Goal: Task Accomplishment & Management: Complete application form

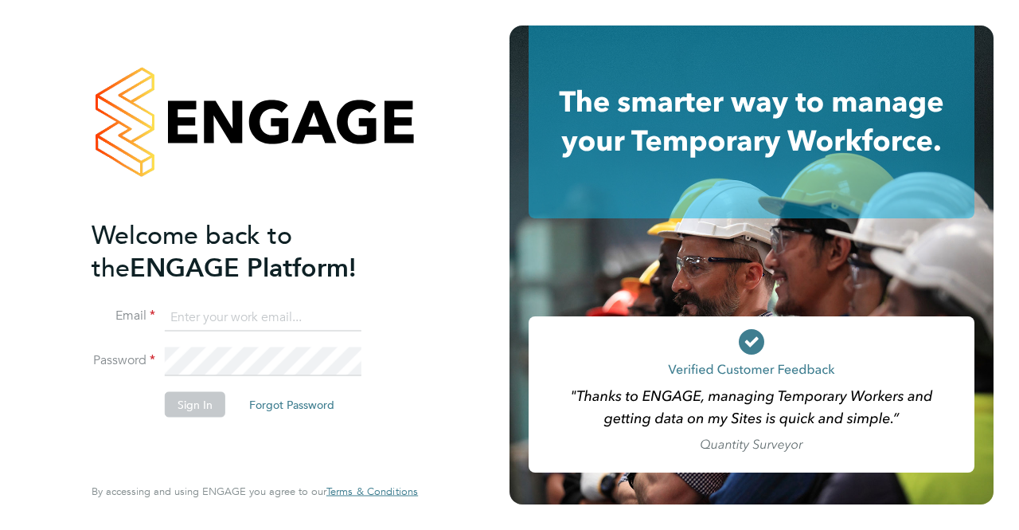
click at [240, 333] on li "Email" at bounding box center [247, 325] width 311 height 45
click at [241, 325] on input at bounding box center [263, 317] width 197 height 29
type input "[EMAIL_ADDRESS][DOMAIN_NAME]"
click at [190, 396] on button "Sign In" at bounding box center [195, 403] width 61 height 25
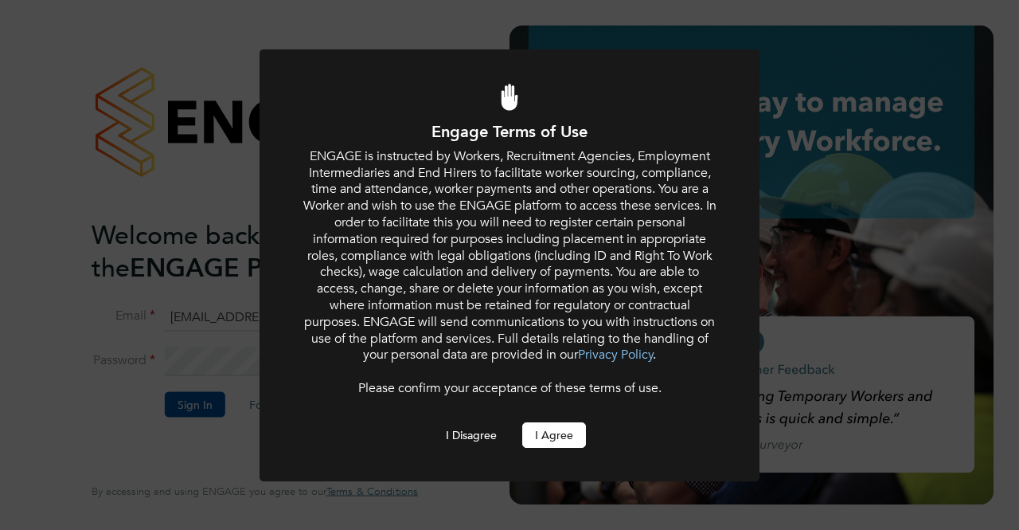
click at [564, 438] on button "I Agree" at bounding box center [554, 434] width 64 height 25
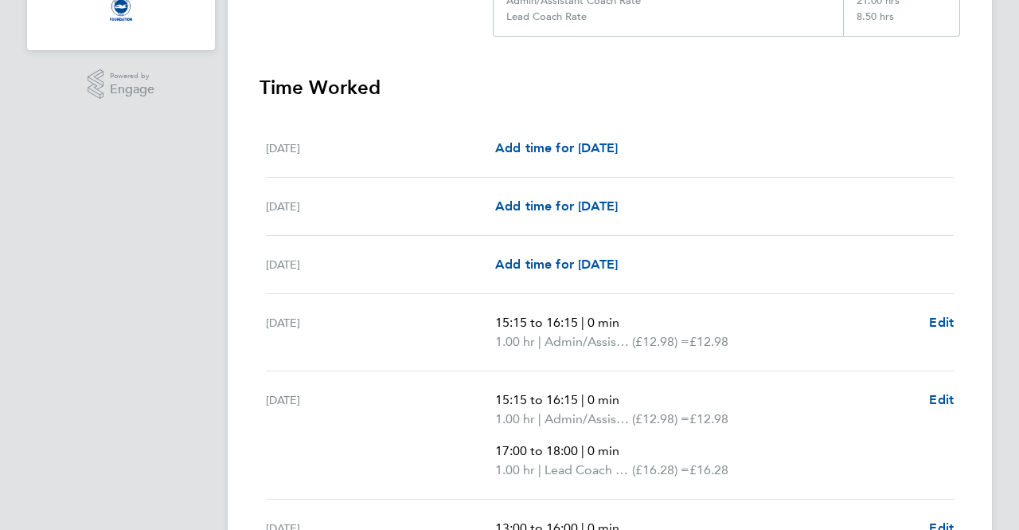
scroll to position [363, 0]
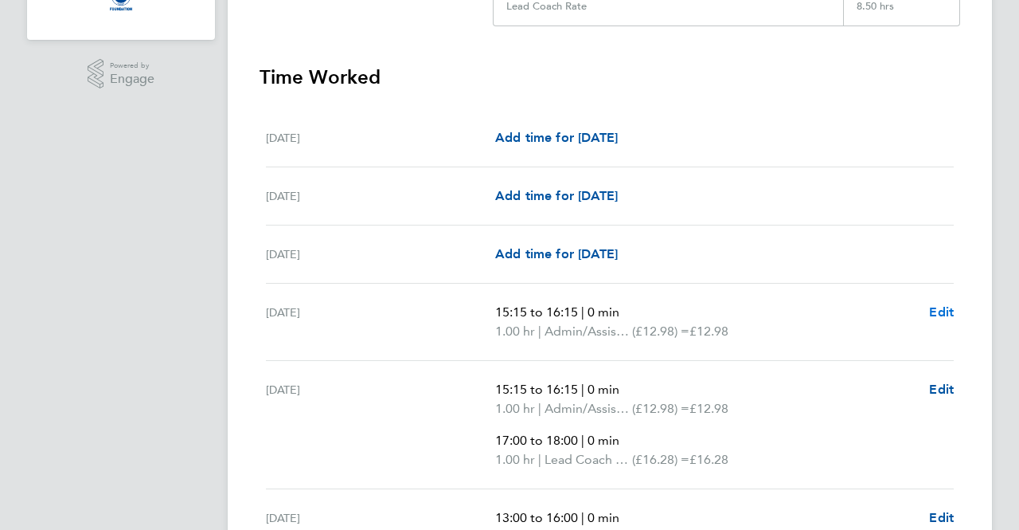
click at [942, 312] on span "Edit" at bounding box center [941, 311] width 25 height 15
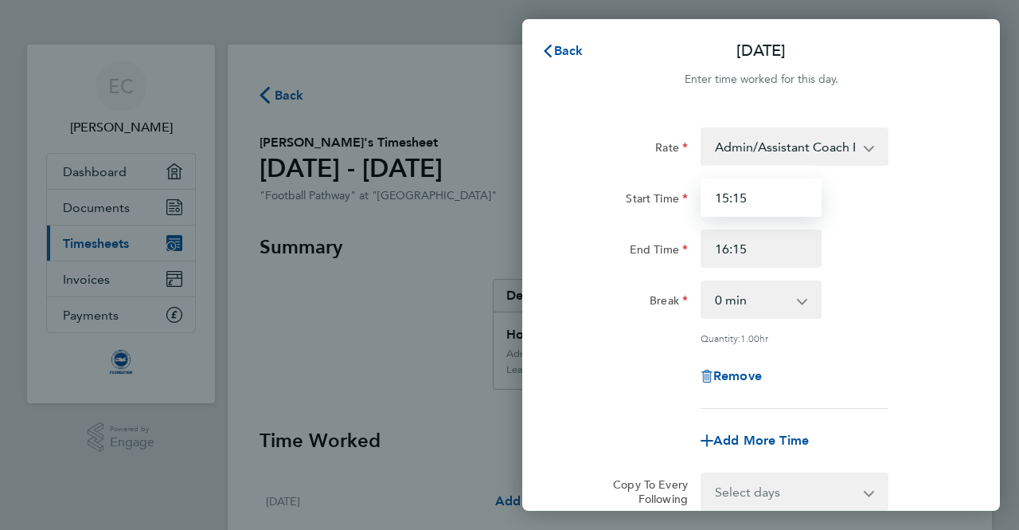
click at [789, 201] on input "15:15" at bounding box center [761, 197] width 121 height 38
type input "15:00"
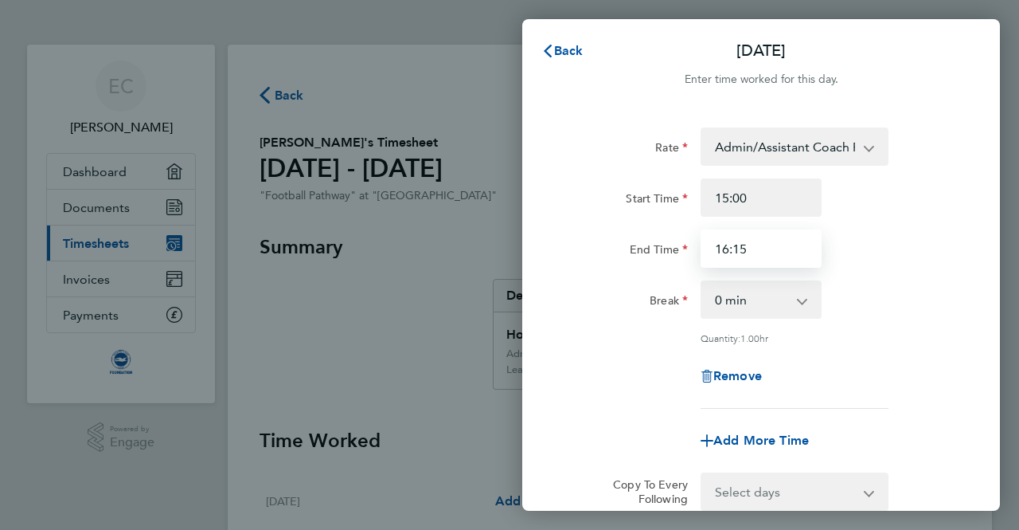
click at [779, 251] on input "16:15" at bounding box center [761, 248] width 121 height 38
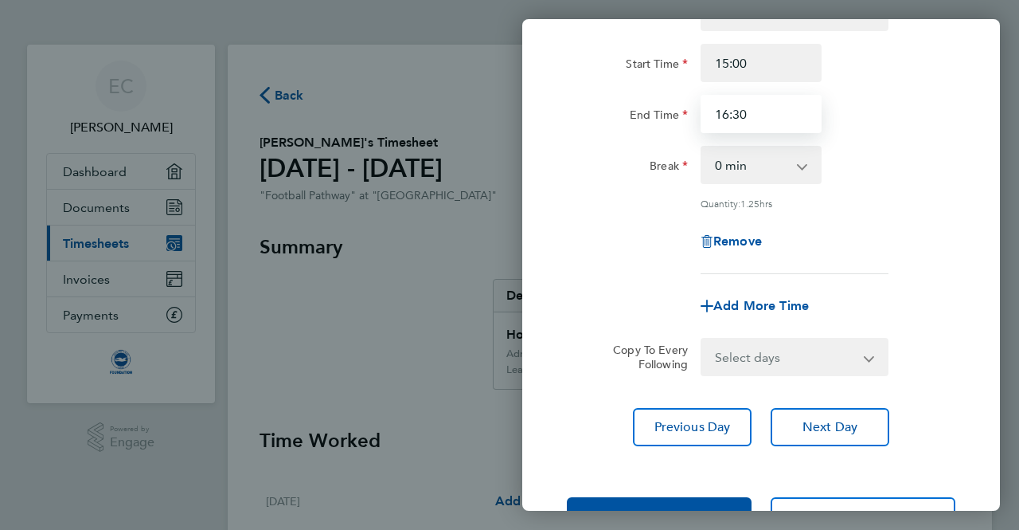
scroll to position [136, 0]
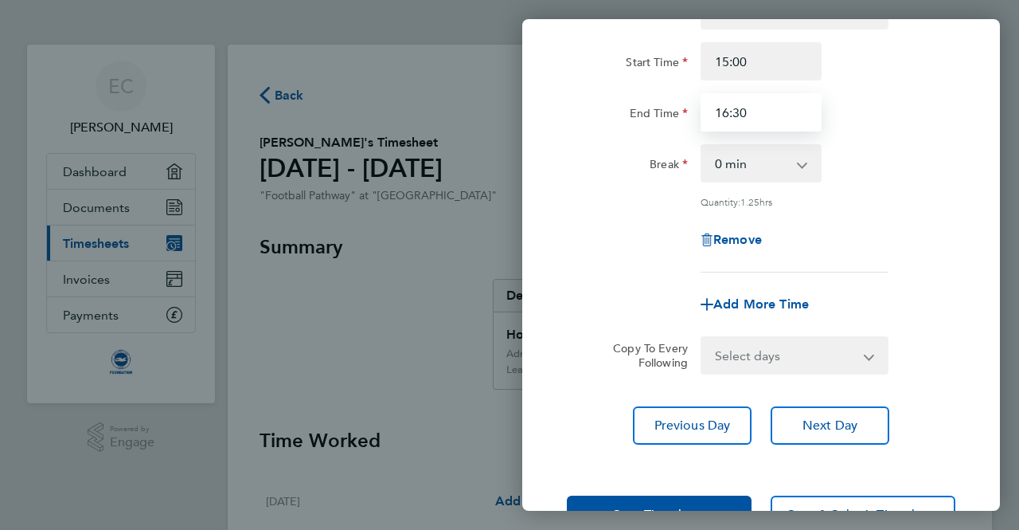
type input "16:30"
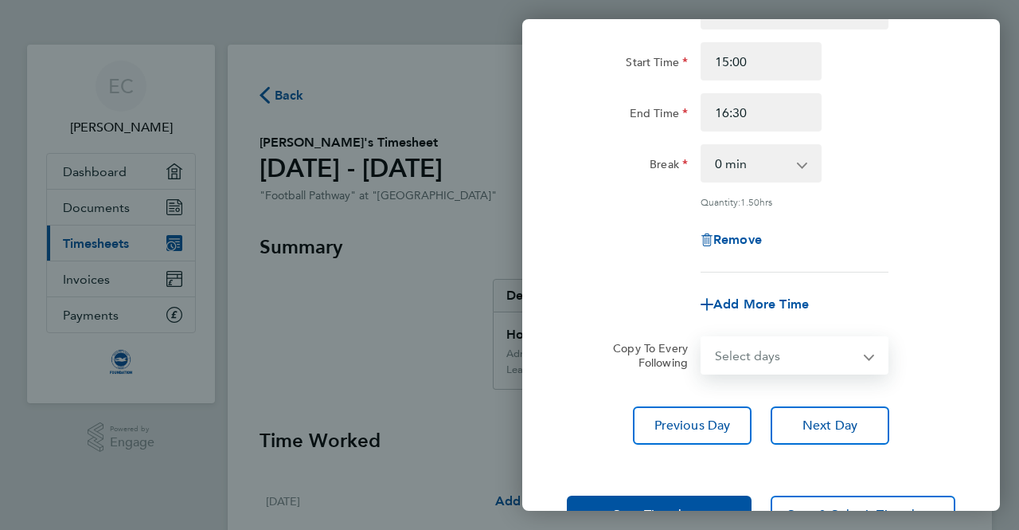
click at [819, 358] on select "Select days Day Weekday (Mon-Fri) Weekend (Sat-Sun) Monday Tuesday Wednesday Th…" at bounding box center [785, 355] width 167 height 35
select select "MO"
click at [702, 338] on select "Select days Day Weekday (Mon-Fri) Weekend (Sat-Sun) Monday Tuesday Wednesday Th…" at bounding box center [785, 355] width 167 height 35
select select "2025-09-30"
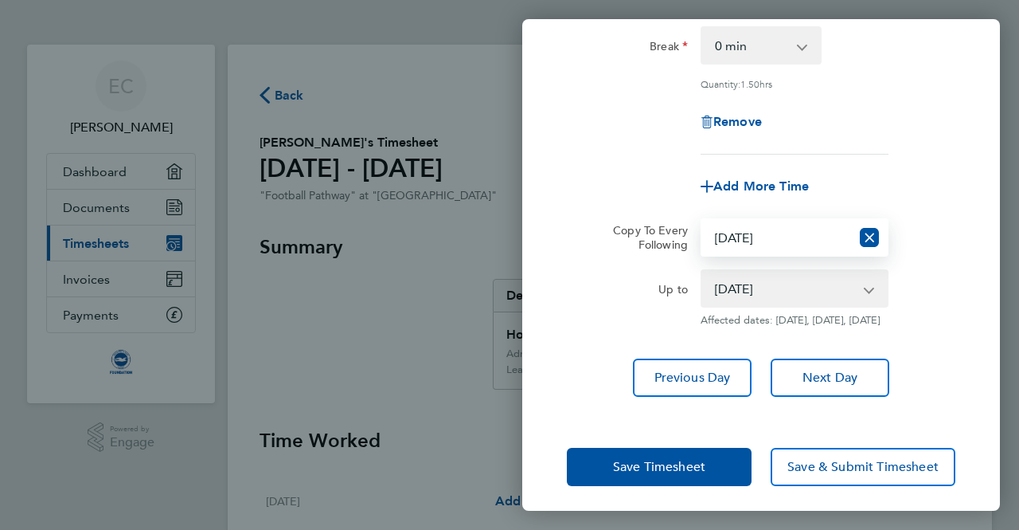
scroll to position [272, 0]
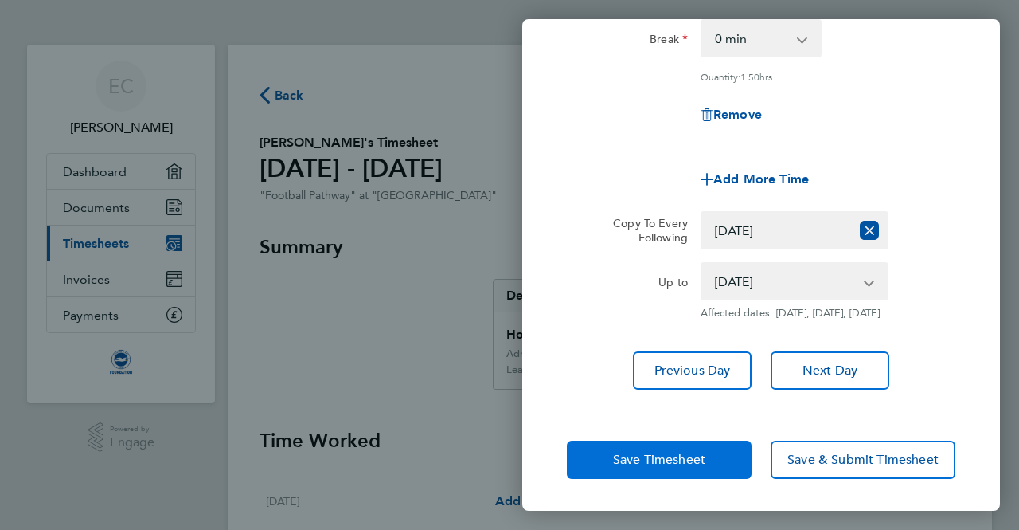
click at [731, 466] on button "Save Timesheet" at bounding box center [659, 459] width 185 height 38
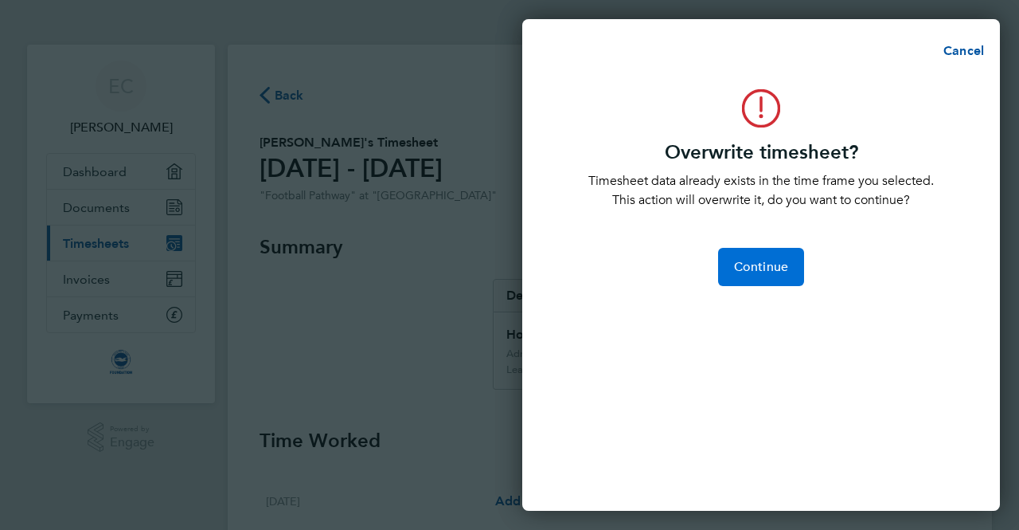
click at [764, 278] on button "Continue" at bounding box center [761, 267] width 86 height 38
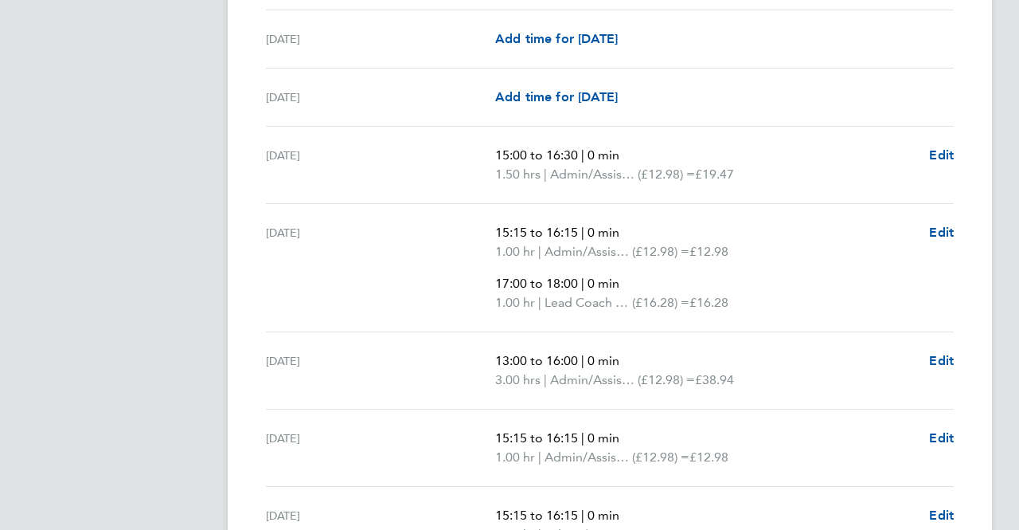
scroll to position [530, 0]
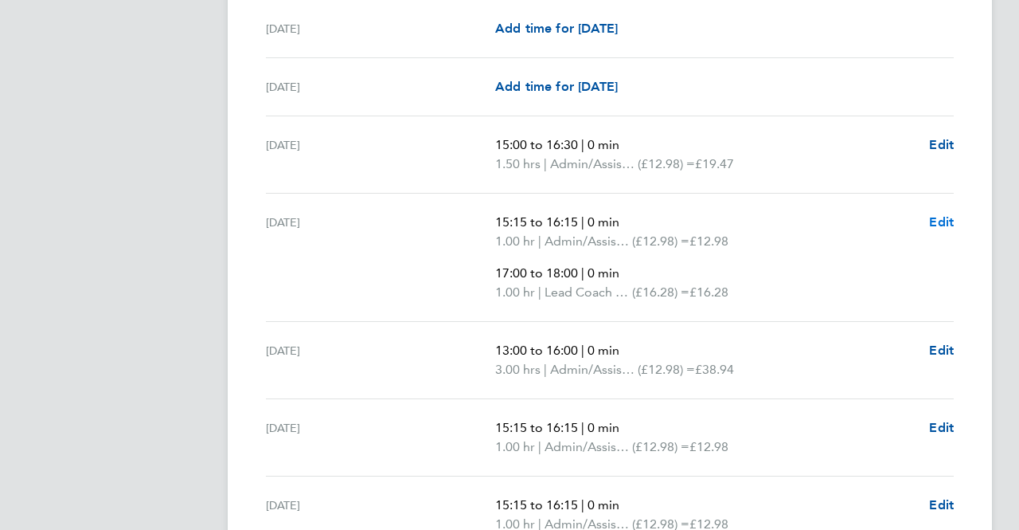
click at [940, 219] on span "Edit" at bounding box center [941, 221] width 25 height 15
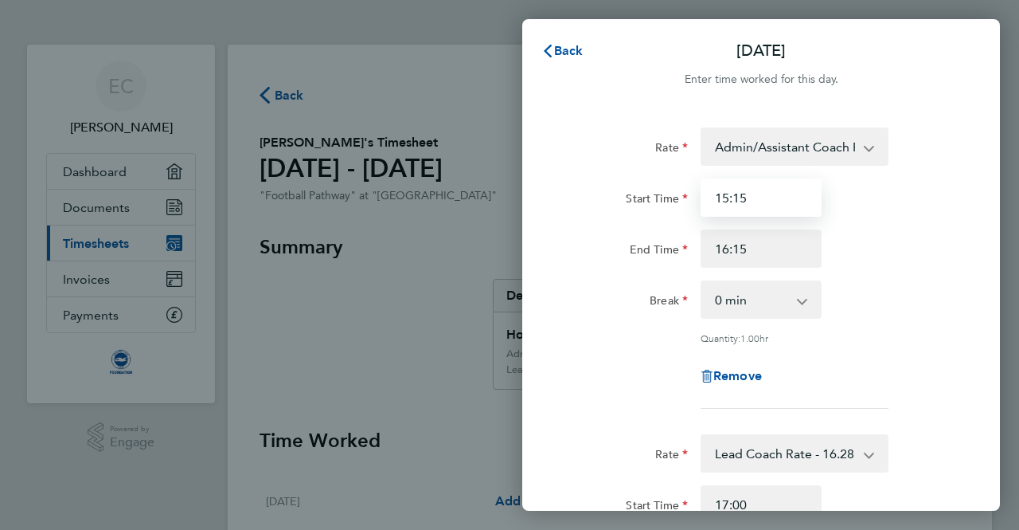
click at [782, 204] on input "15:15" at bounding box center [761, 197] width 121 height 38
type input "15:00"
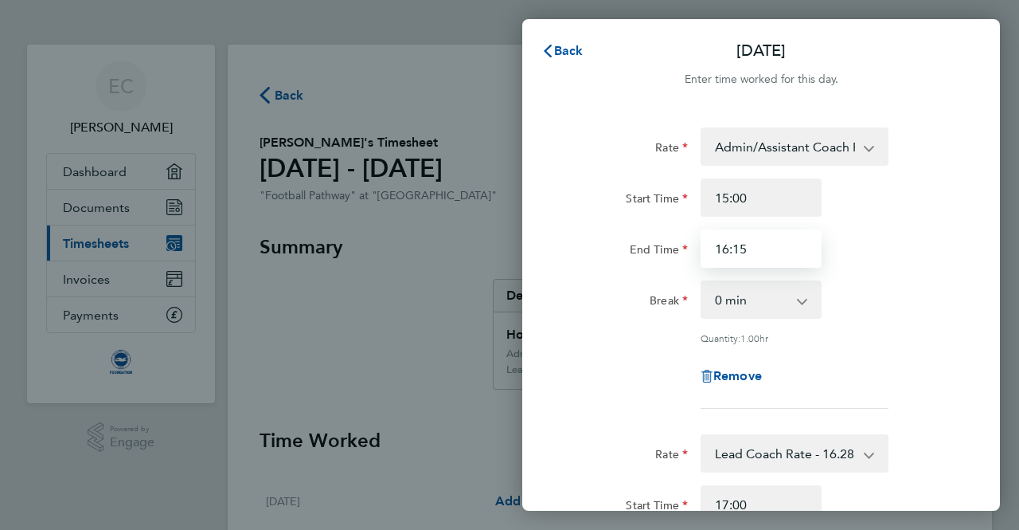
click at [772, 252] on input "16:15" at bounding box center [761, 248] width 121 height 38
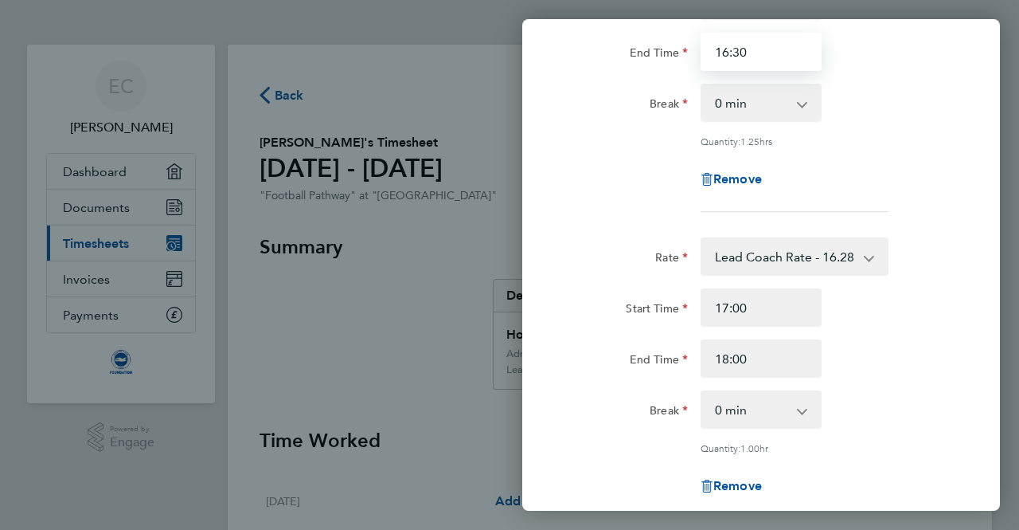
scroll to position [201, 0]
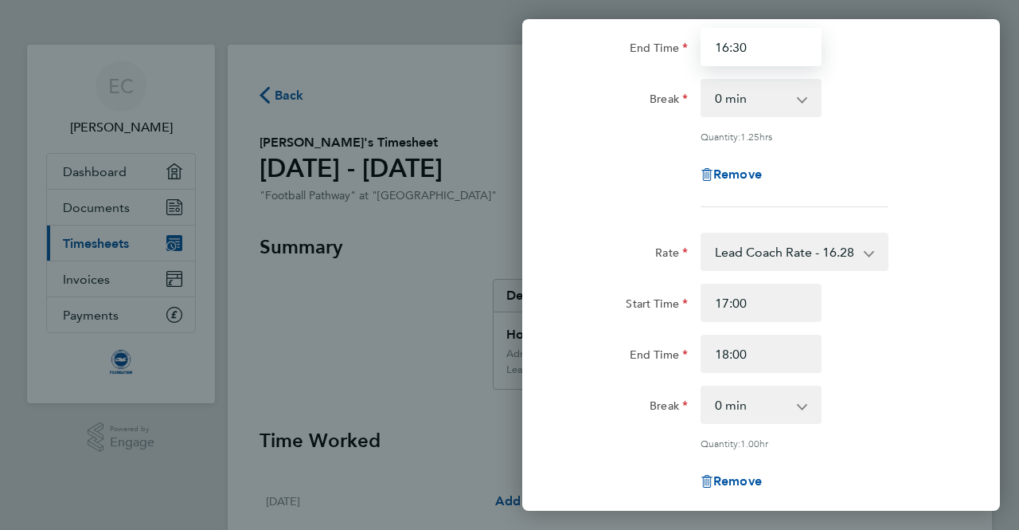
type input "16:30"
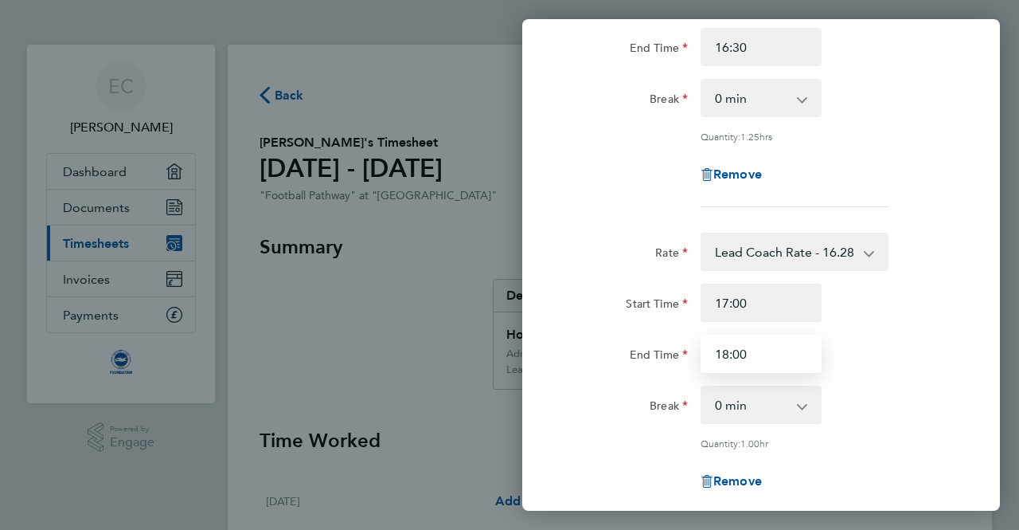
click at [778, 346] on input "18:00" at bounding box center [761, 353] width 121 height 38
type input "18:30"
click at [944, 424] on div "Rate Lead Coach Rate - 16.28 Admin/Assistant Coach Rate - 12.98 Start Time 17:0…" at bounding box center [761, 373] width 389 height 281
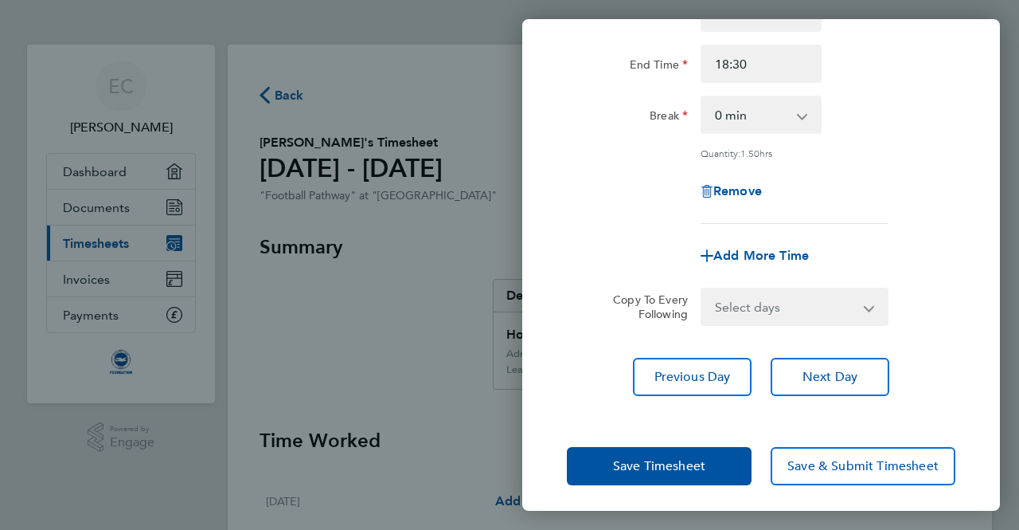
scroll to position [492, 0]
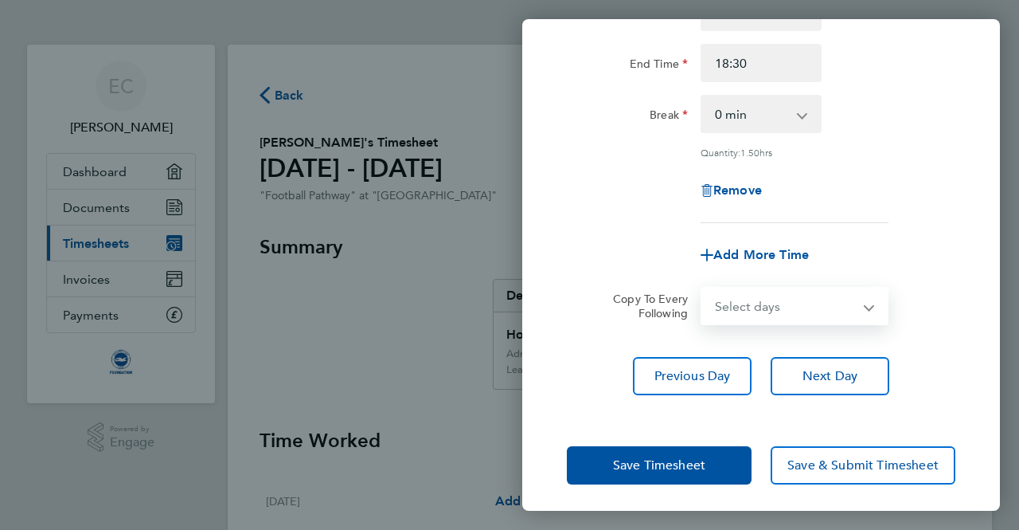
click at [815, 306] on select "Select days Day Weekday (Mon-Fri) Weekend (Sat-Sun) Monday Tuesday Wednesday Th…" at bounding box center [785, 305] width 167 height 35
select select "TUE"
click at [702, 288] on select "Select days Day Weekday (Mon-Fri) Weekend (Sat-Sun) Monday Tuesday Wednesday Th…" at bounding box center [785, 305] width 167 height 35
select select "2025-09-30"
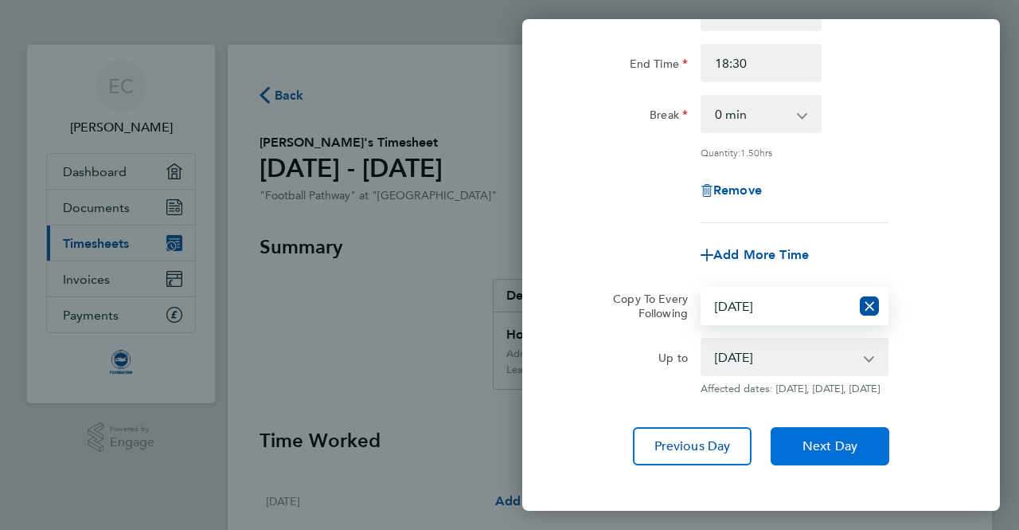
click at [842, 454] on span "Next Day" at bounding box center [830, 446] width 55 height 16
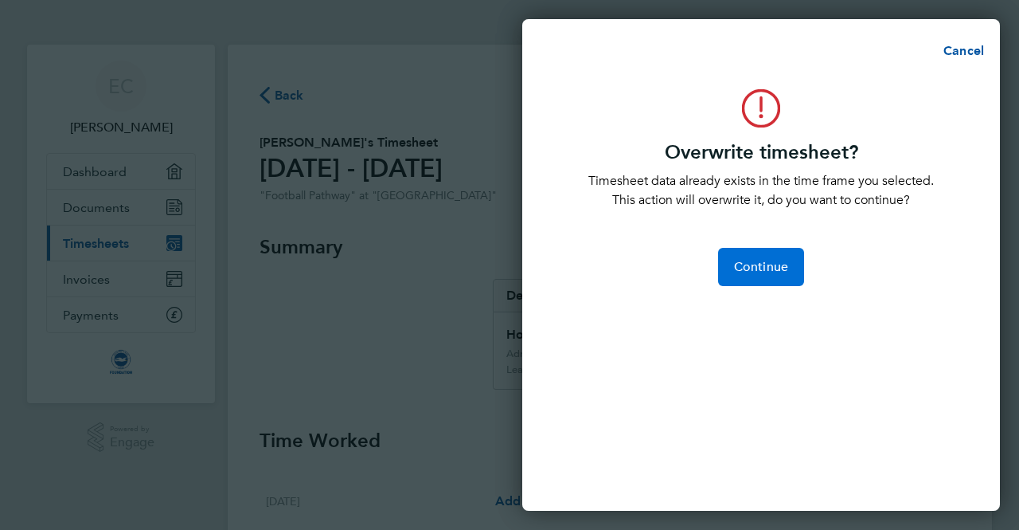
click at [750, 272] on span "Continue" at bounding box center [761, 267] width 54 height 16
select select "0: null"
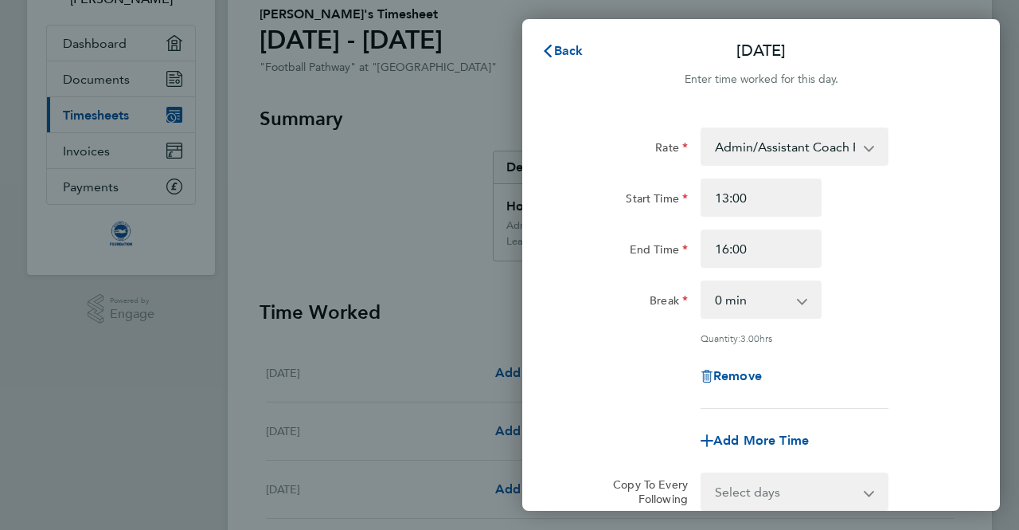
scroll to position [122, 0]
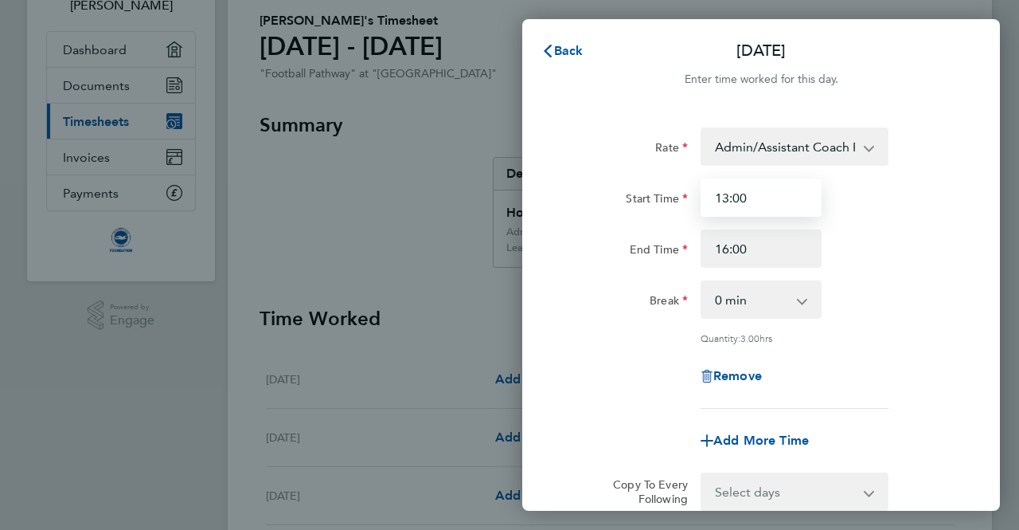
click at [729, 200] on input "13:00" at bounding box center [761, 197] width 121 height 38
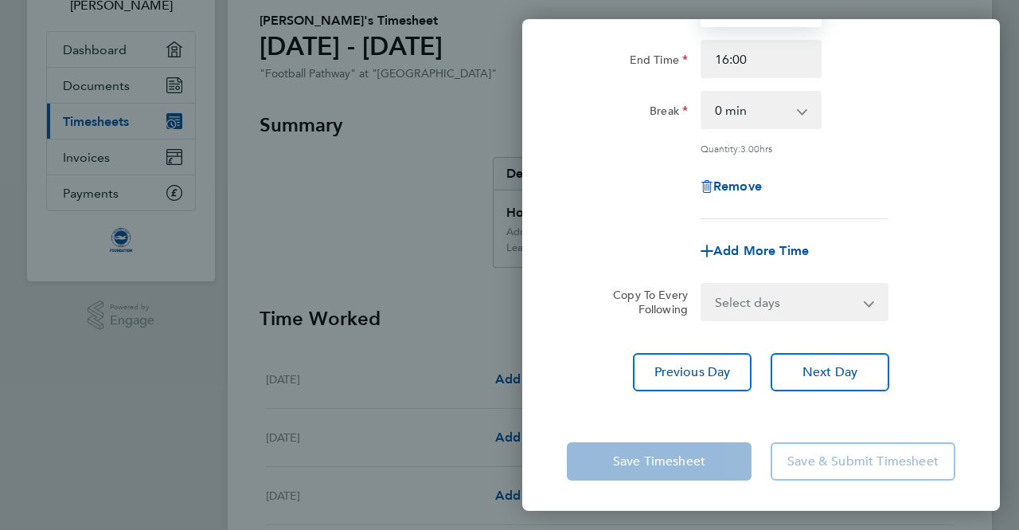
type input "12:30"
click at [815, 293] on select "Select days Day Weekday (Mon-Fri) Weekend (Sat-Sun) Monday Tuesday Wednesday Th…" at bounding box center [785, 301] width 167 height 35
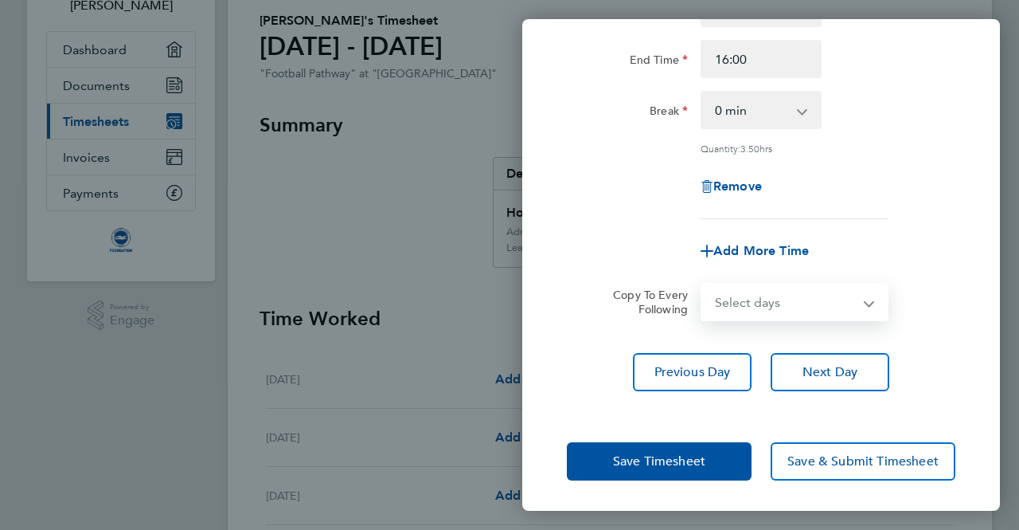
select select "WED"
click at [702, 284] on select "Select days Day Weekday (Mon-Fri) Weekend (Sat-Sun) Monday Tuesday Wednesday Th…" at bounding box center [785, 301] width 167 height 35
select select "2025-09-30"
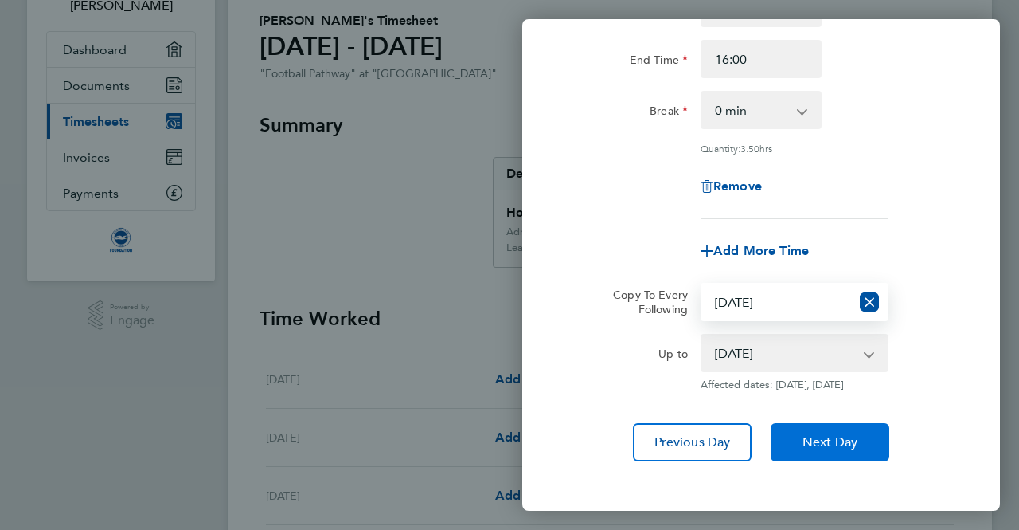
click at [835, 450] on span "Next Day" at bounding box center [830, 442] width 55 height 16
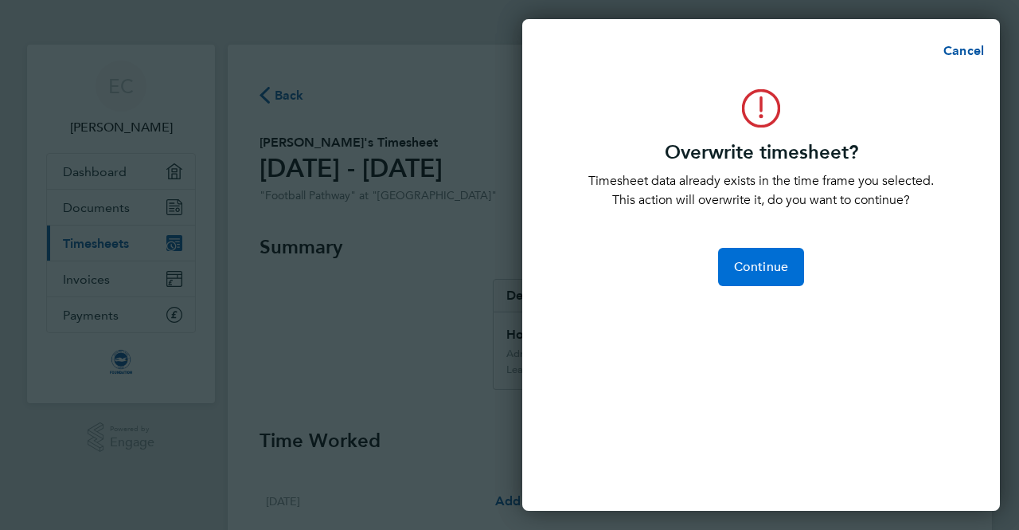
click at [782, 267] on span "Continue" at bounding box center [761, 267] width 54 height 16
select select "0: null"
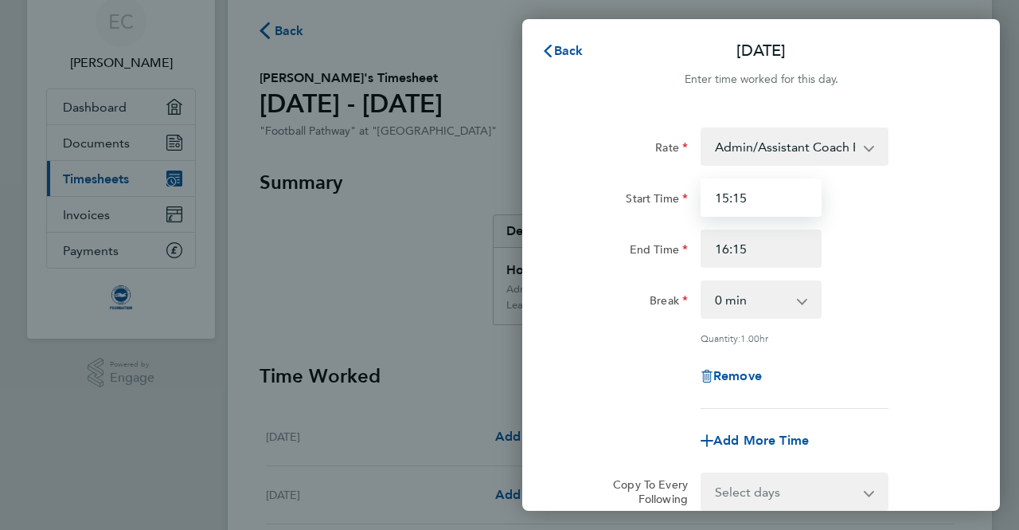
click at [754, 187] on input "15:15" at bounding box center [761, 197] width 121 height 38
type input "15:00"
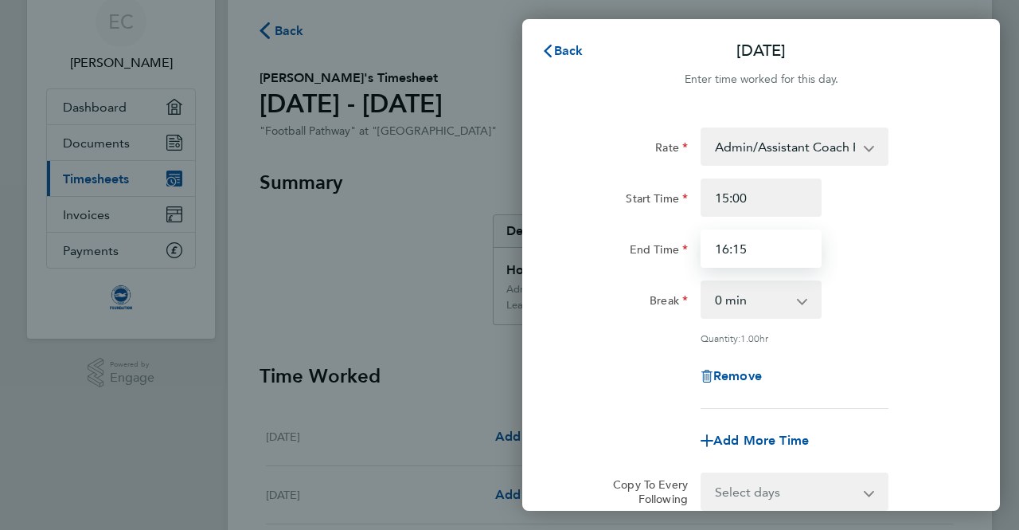
click at [760, 251] on input "16:15" at bounding box center [761, 248] width 121 height 38
type input "16:30"
click at [930, 377] on div "Remove" at bounding box center [761, 376] width 401 height 38
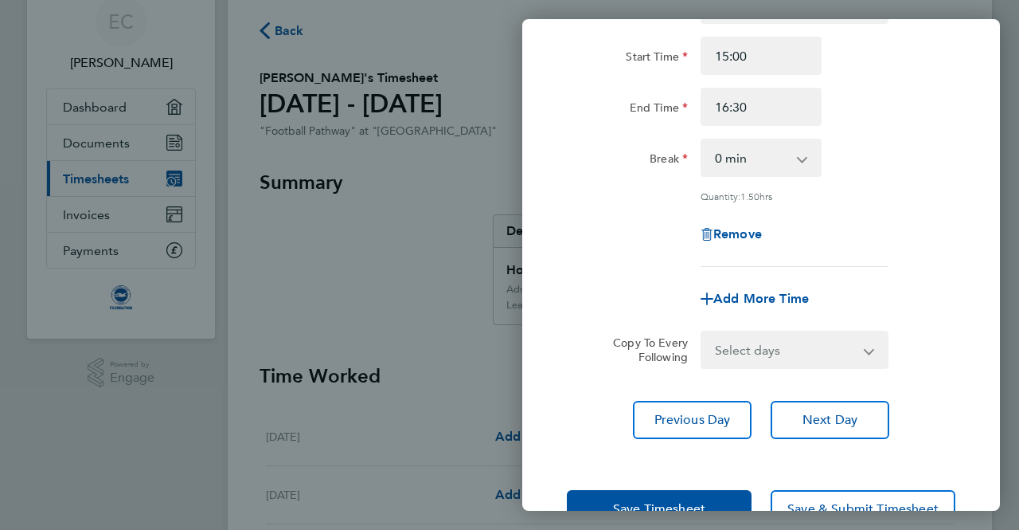
scroll to position [190, 0]
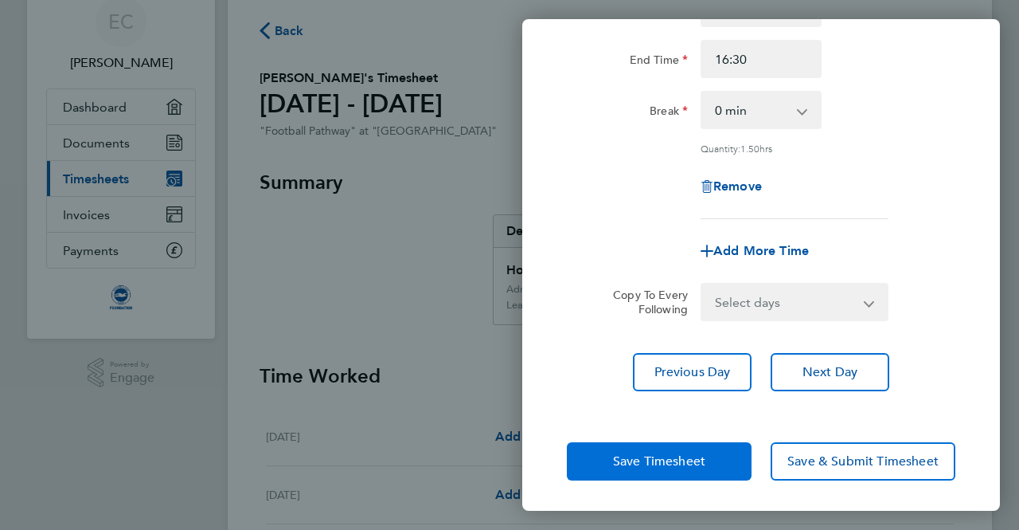
click at [697, 459] on span "Save Timesheet" at bounding box center [659, 461] width 92 height 16
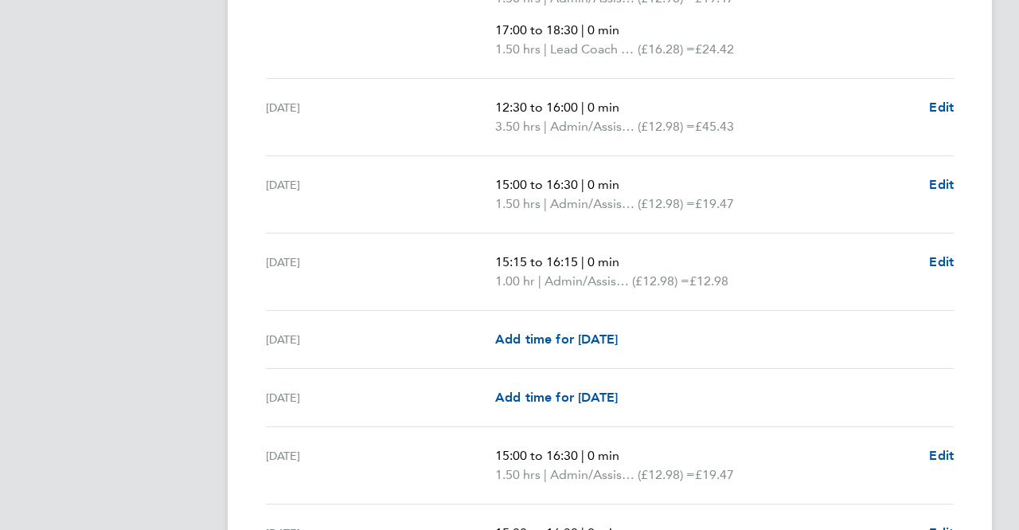
scroll to position [774, 0]
click at [949, 254] on span "Edit" at bounding box center [941, 260] width 25 height 15
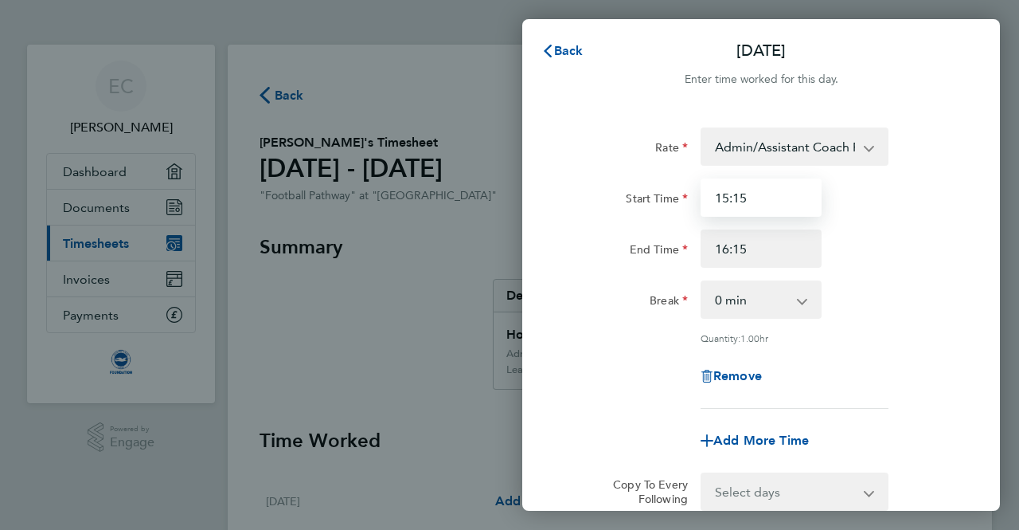
click at [772, 209] on input "15:15" at bounding box center [761, 197] width 121 height 38
type input "15:30"
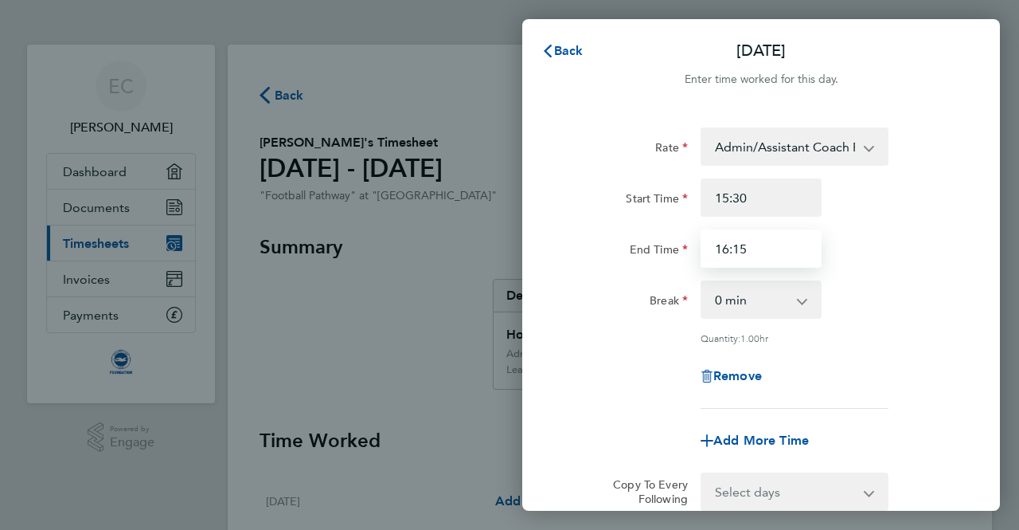
click at [779, 257] on input "16:15" at bounding box center [761, 248] width 121 height 38
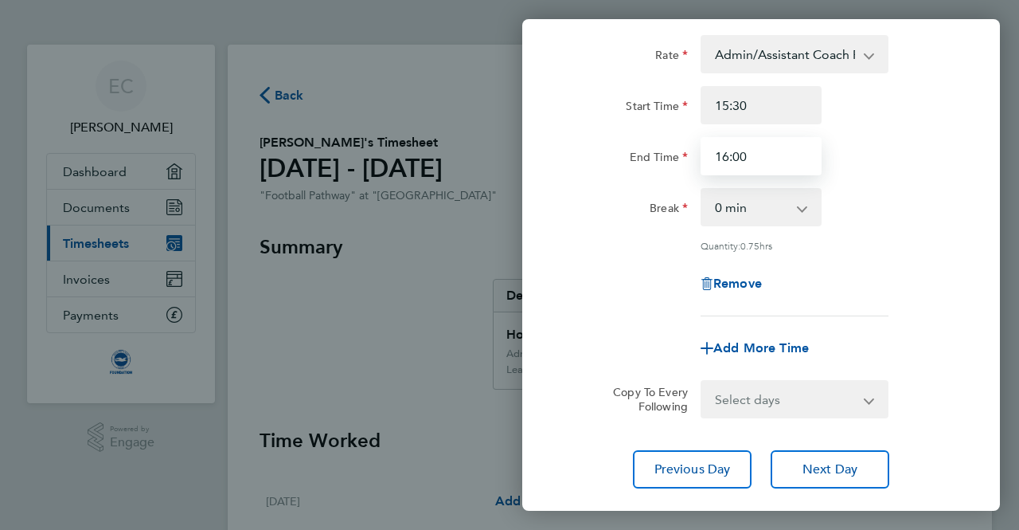
scroll to position [96, 0]
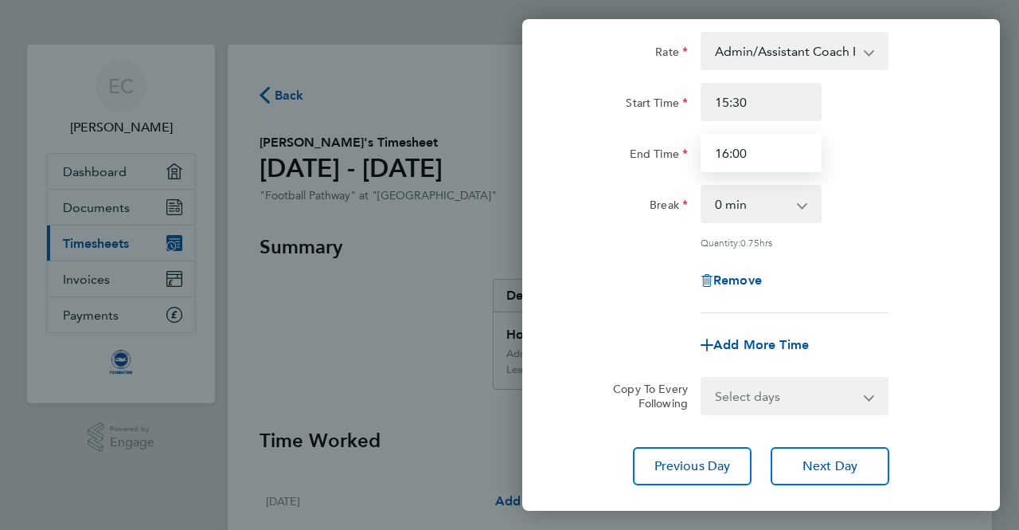
type input "16:00"
click at [812, 377] on div "Select days Day Weekday (Mon-Fri) Weekend (Sat-Sun) Monday Tuesday Wednesday Th…" at bounding box center [795, 396] width 188 height 38
click at [808, 405] on select "Select days Day Weekday (Mon-Fri) Weekend (Sat-Sun) Monday Tuesday Wednesday Th…" at bounding box center [785, 395] width 167 height 35
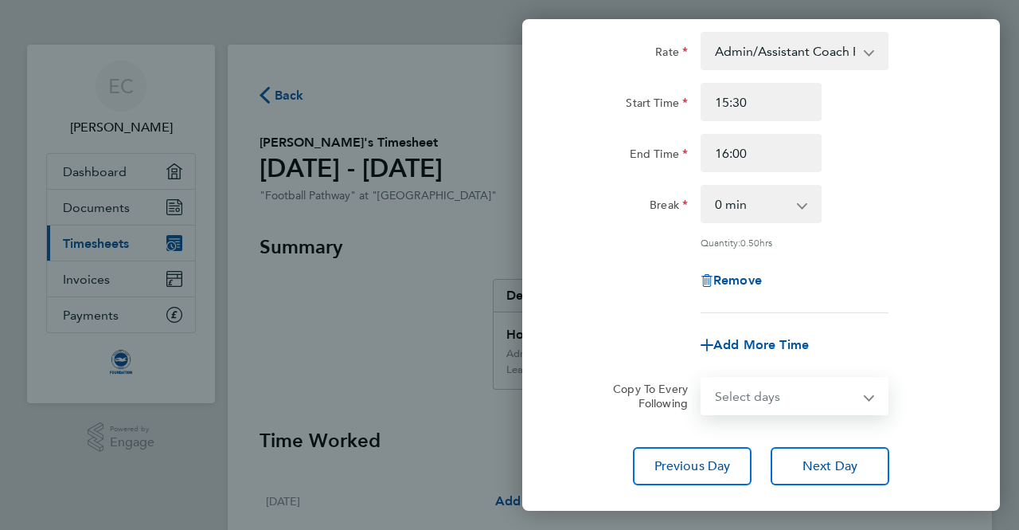
select select "FRI"
click at [702, 378] on select "Select days Day Weekday (Mon-Fri) Weekend (Sat-Sun) Monday Tuesday Wednesday Th…" at bounding box center [785, 395] width 167 height 35
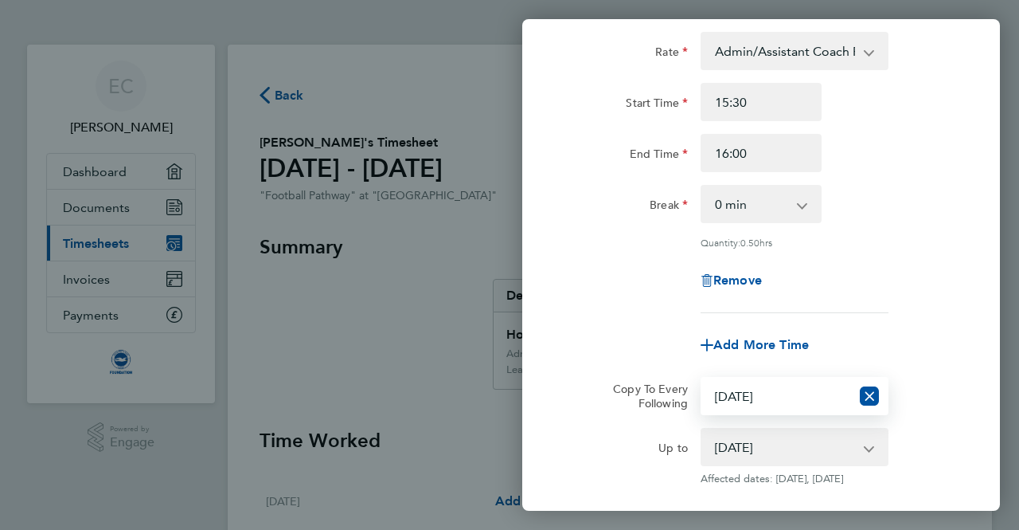
scroll to position [272, 0]
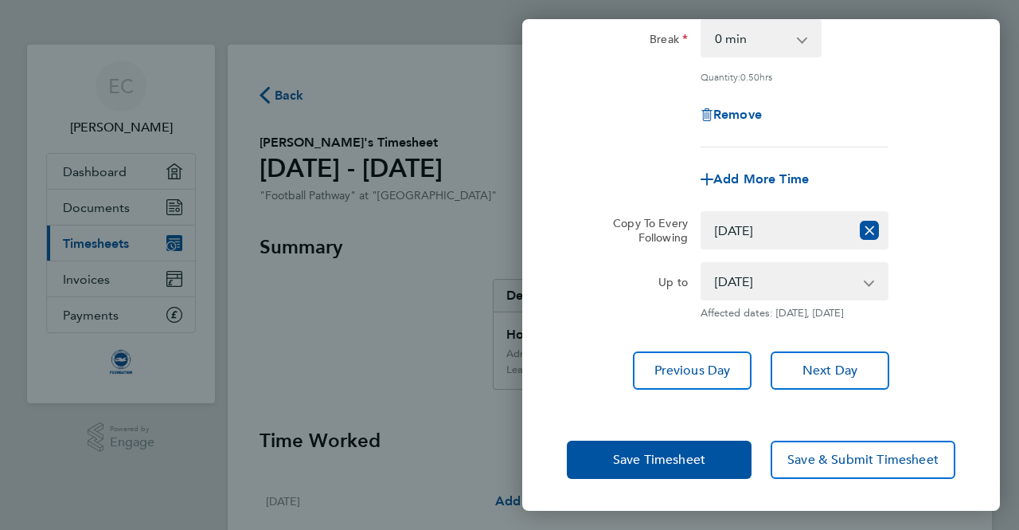
click at [874, 266] on app-icon-cross-button at bounding box center [877, 281] width 19 height 35
click at [863, 275] on select "19 Sep 2025 20 Sep 2025 21 Sep 2025 22 Sep 2025 23 Sep 2025 24 Sep 2025 25 Sep …" at bounding box center [785, 281] width 166 height 35
select select "2025-09-23"
click at [702, 264] on select "19 Sep 2025 20 Sep 2025 21 Sep 2025 22 Sep 2025 23 Sep 2025 24 Sep 2025 25 Sep …" at bounding box center [785, 281] width 166 height 35
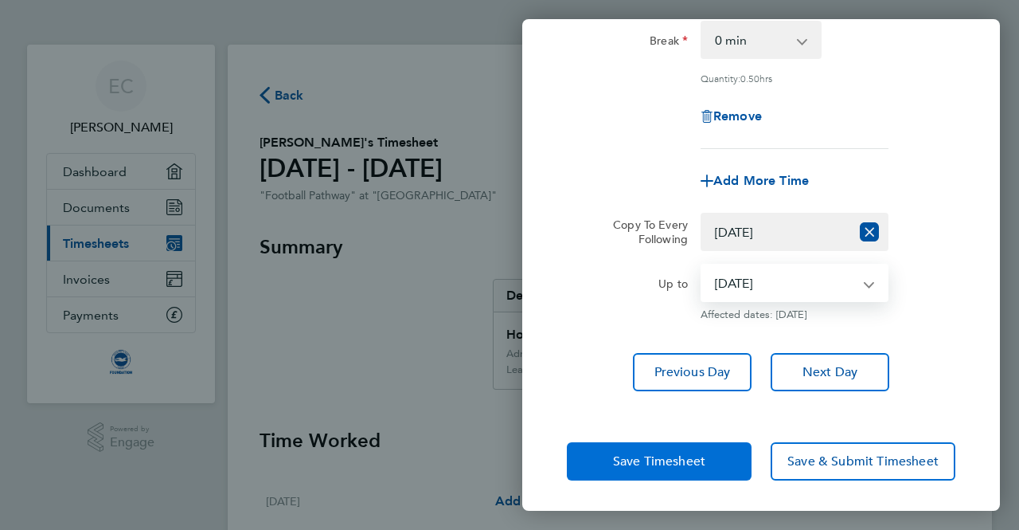
click at [725, 463] on button "Save Timesheet" at bounding box center [659, 461] width 185 height 38
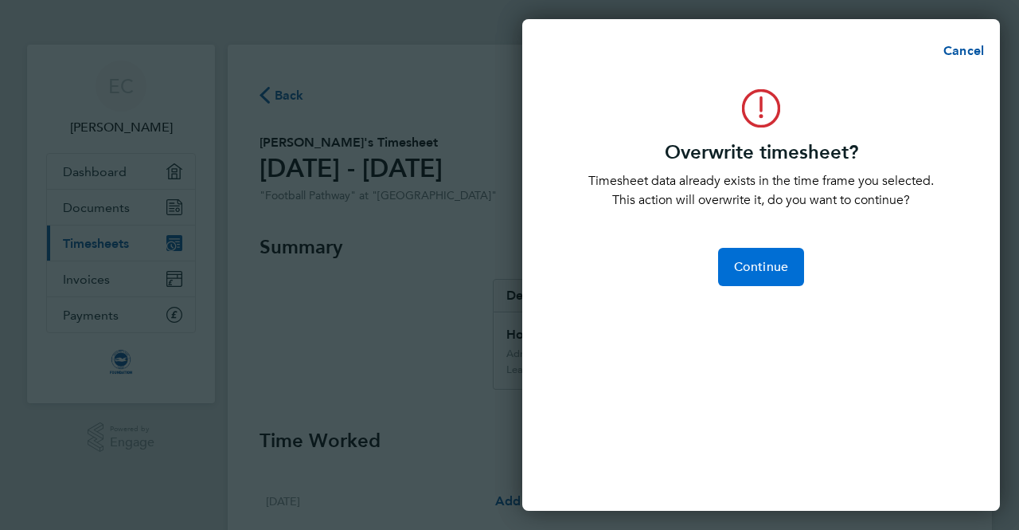
click at [776, 272] on span "Continue" at bounding box center [761, 267] width 54 height 16
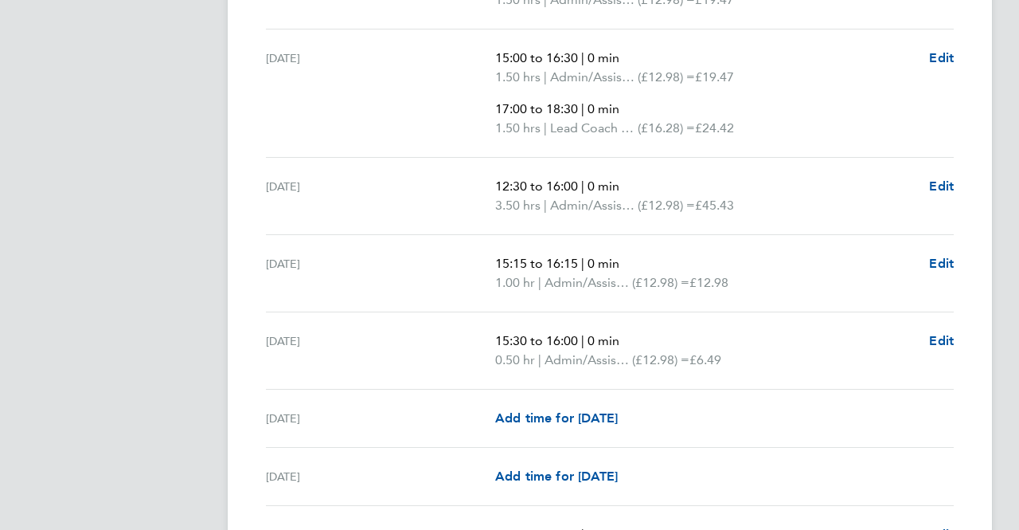
scroll to position [1250, 0]
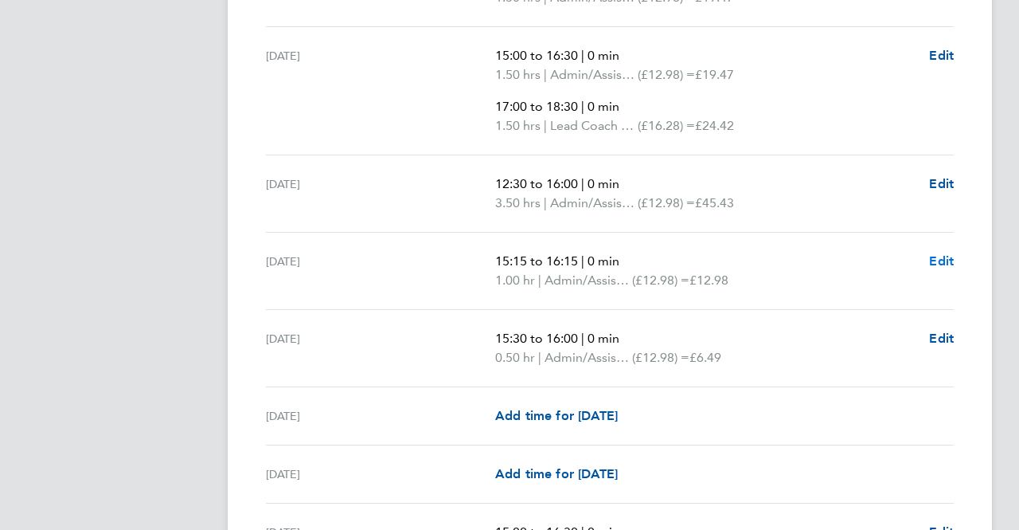
click at [933, 254] on span "Edit" at bounding box center [941, 260] width 25 height 15
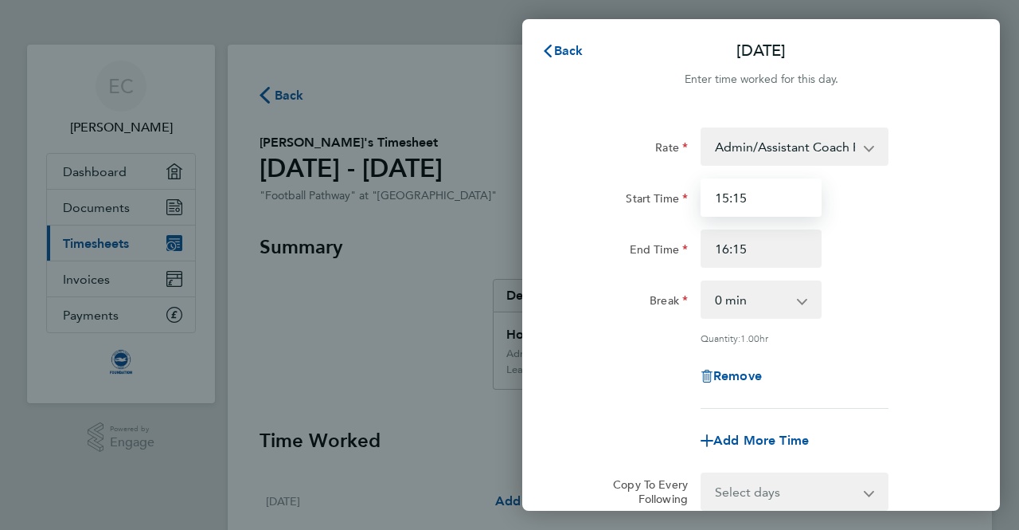
click at [743, 200] on input "15:15" at bounding box center [761, 197] width 121 height 38
click at [745, 201] on input "15:15" at bounding box center [761, 197] width 121 height 38
type input "15:00"
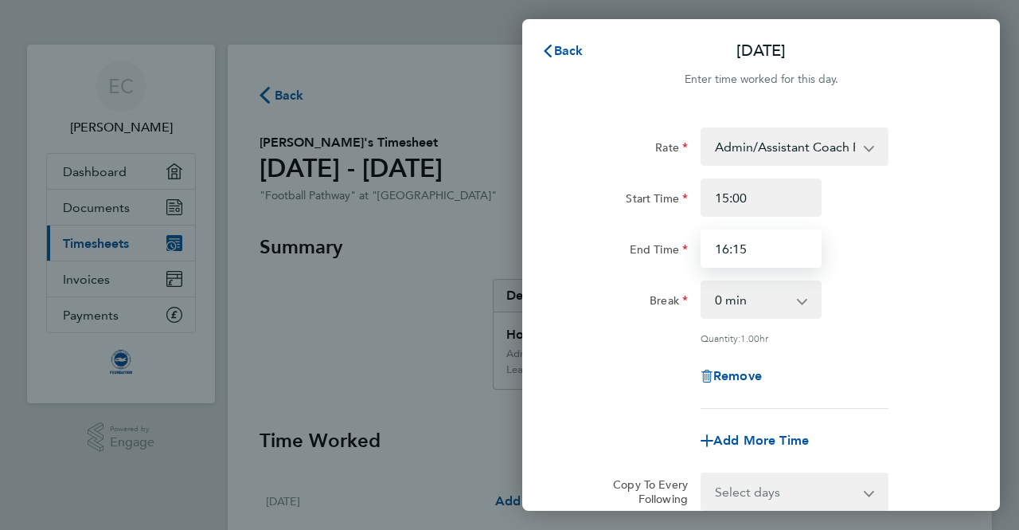
click at [760, 261] on input "16:15" at bounding box center [761, 248] width 121 height 38
type input "16:30"
click at [910, 378] on div "Remove" at bounding box center [761, 376] width 401 height 38
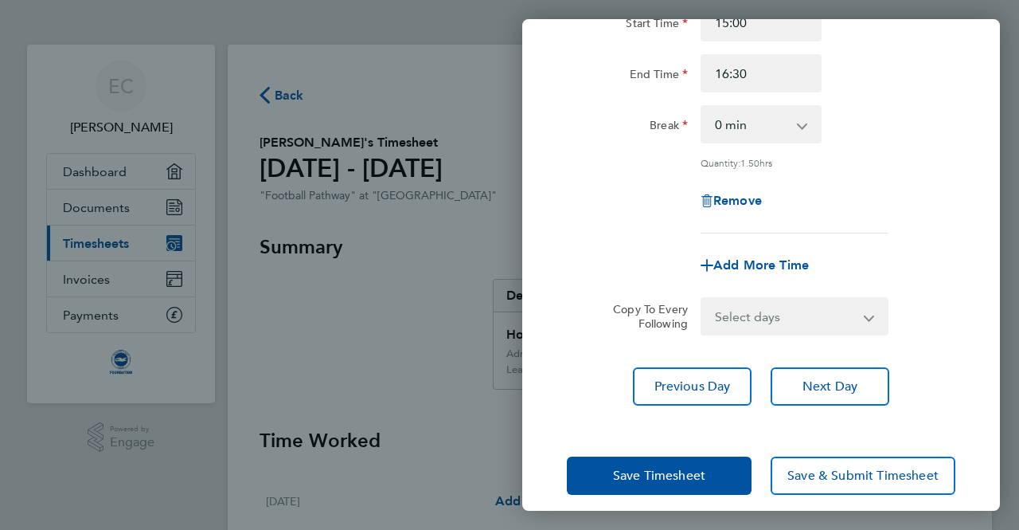
scroll to position [190, 0]
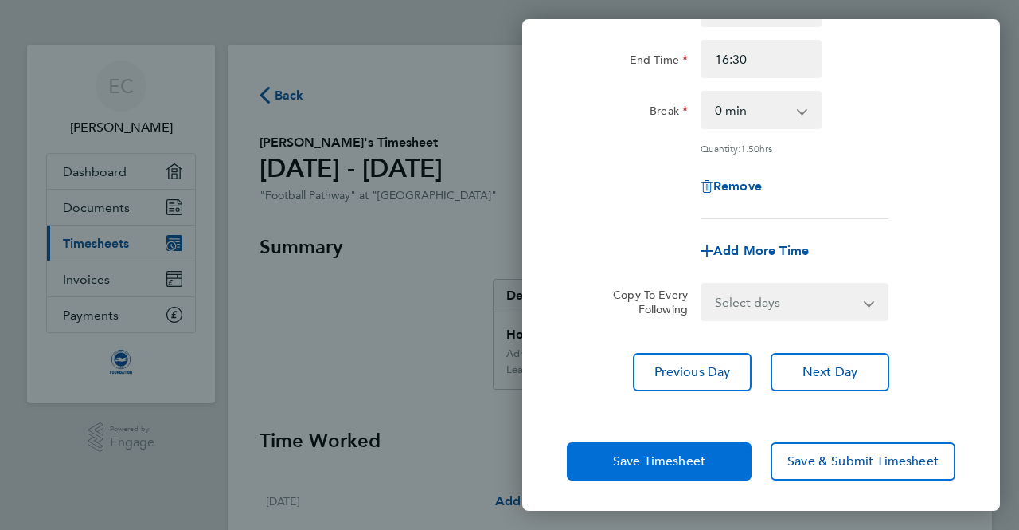
click at [735, 460] on button "Save Timesheet" at bounding box center [659, 461] width 185 height 38
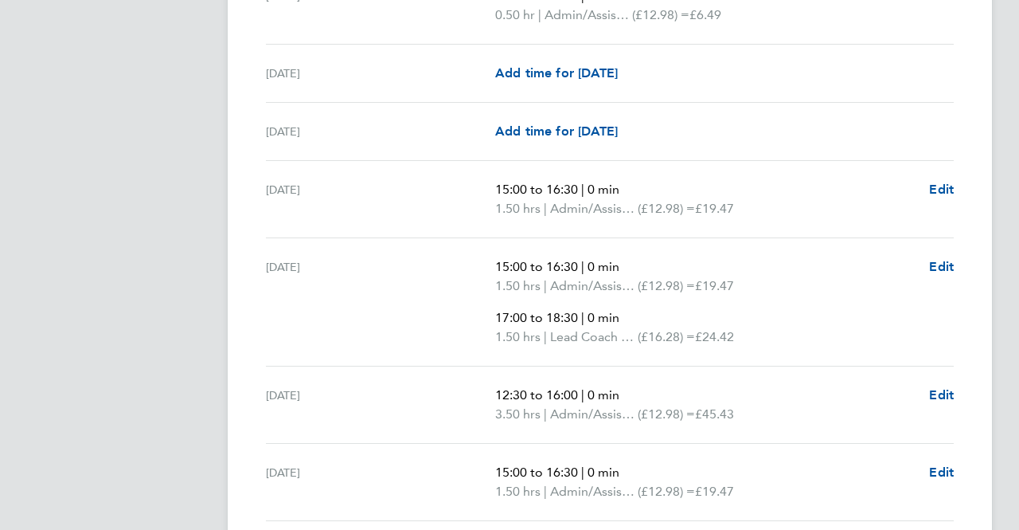
scroll to position [1037, 0]
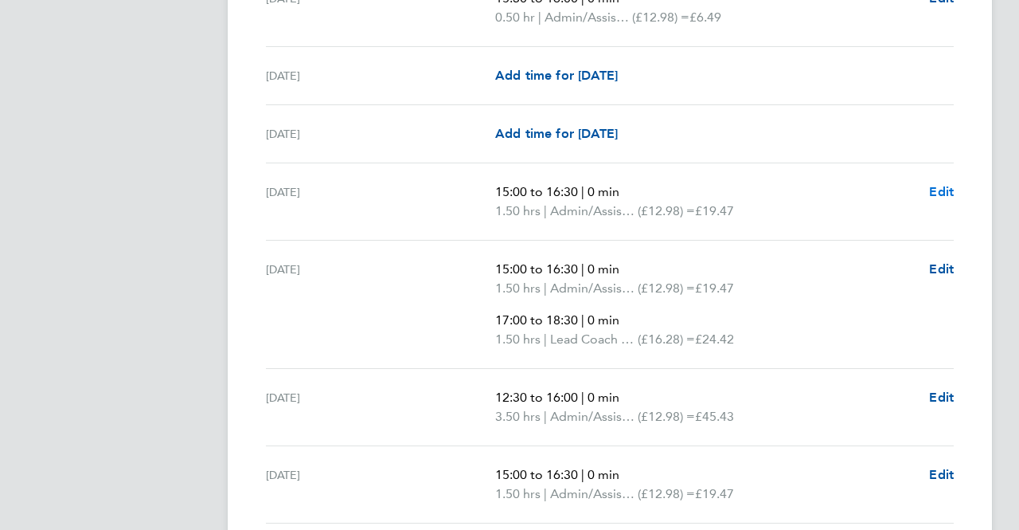
click at [948, 189] on span "Edit" at bounding box center [941, 191] width 25 height 15
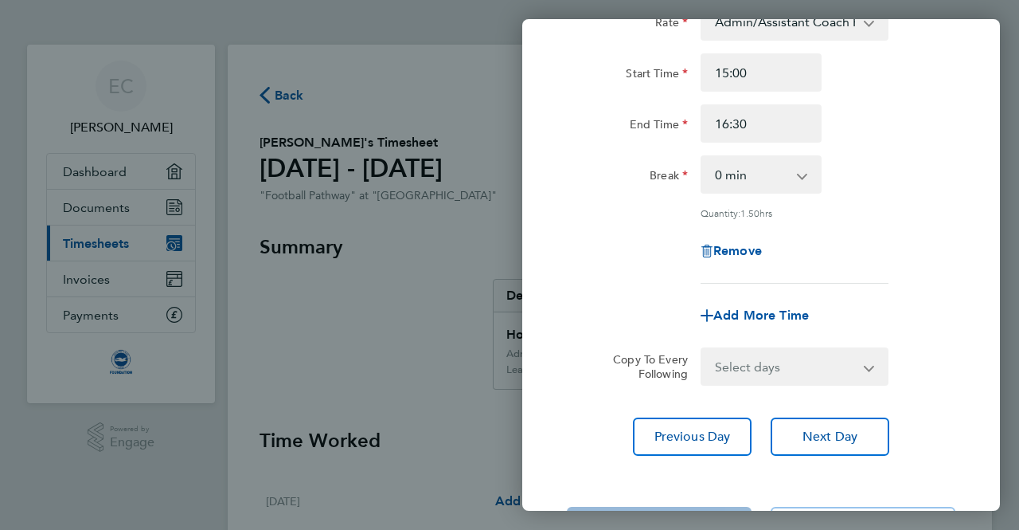
scroll to position [126, 0]
click at [787, 315] on span "Add More Time" at bounding box center [762, 314] width 96 height 15
select select "null"
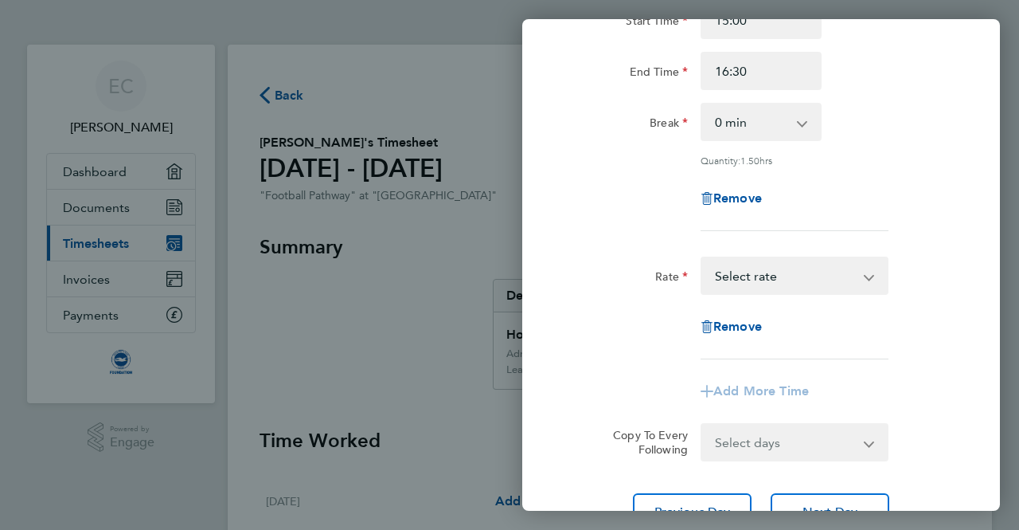
scroll to position [178, 0]
click at [849, 269] on select "Lead Coach Rate - 16.28 Admin/Assistant Coach Rate - 12.98 Select rate" at bounding box center [785, 274] width 166 height 35
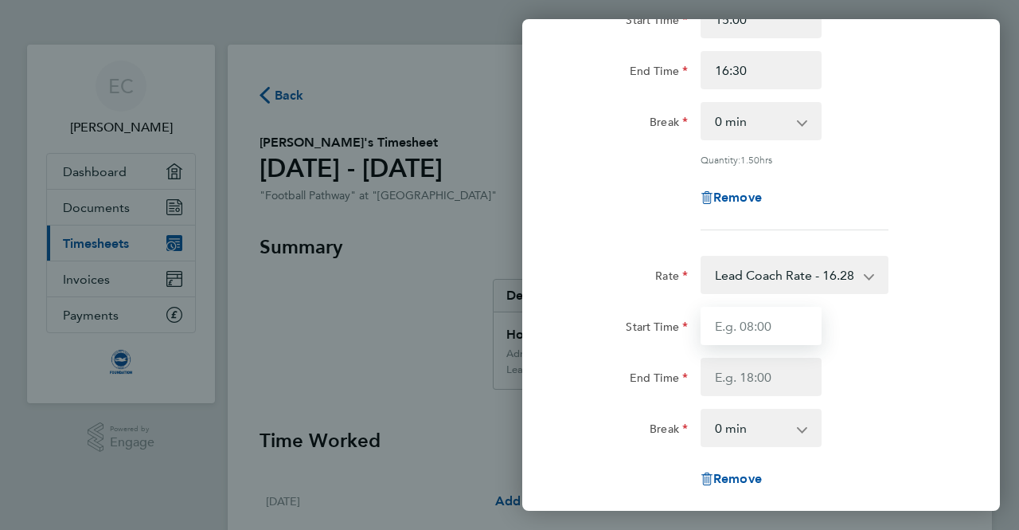
click at [779, 315] on input "Start Time" at bounding box center [761, 326] width 121 height 38
type input "18:30"
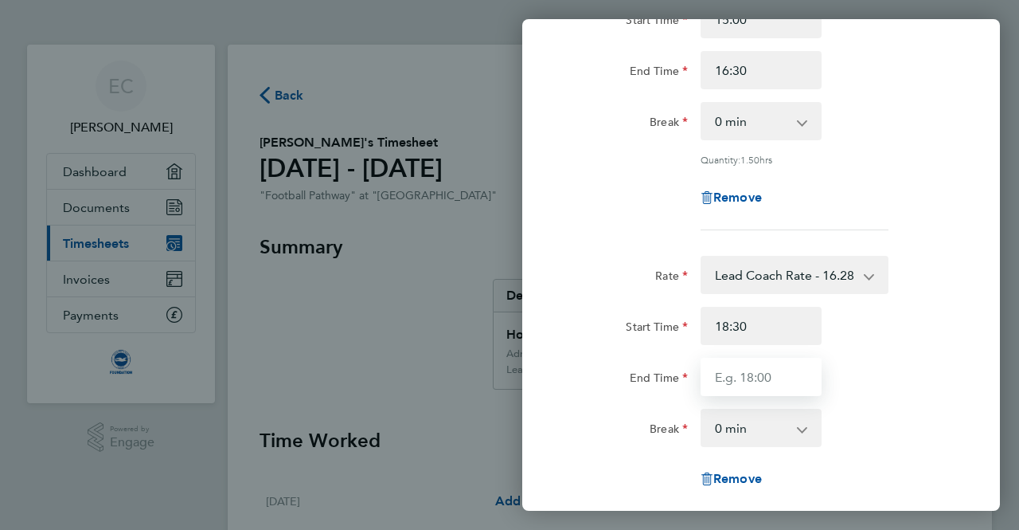
click at [772, 376] on input "End Time" at bounding box center [761, 377] width 121 height 38
type input "20:00"
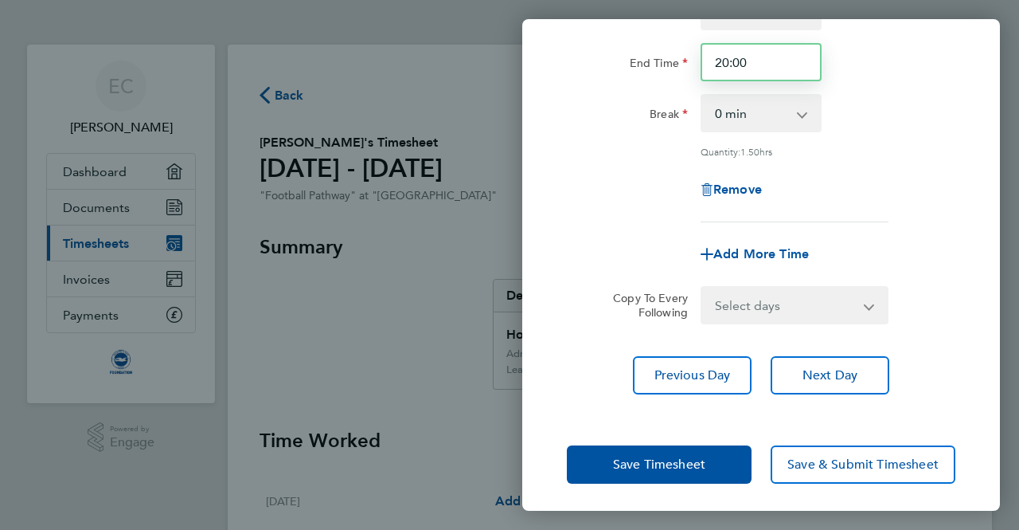
scroll to position [495, 0]
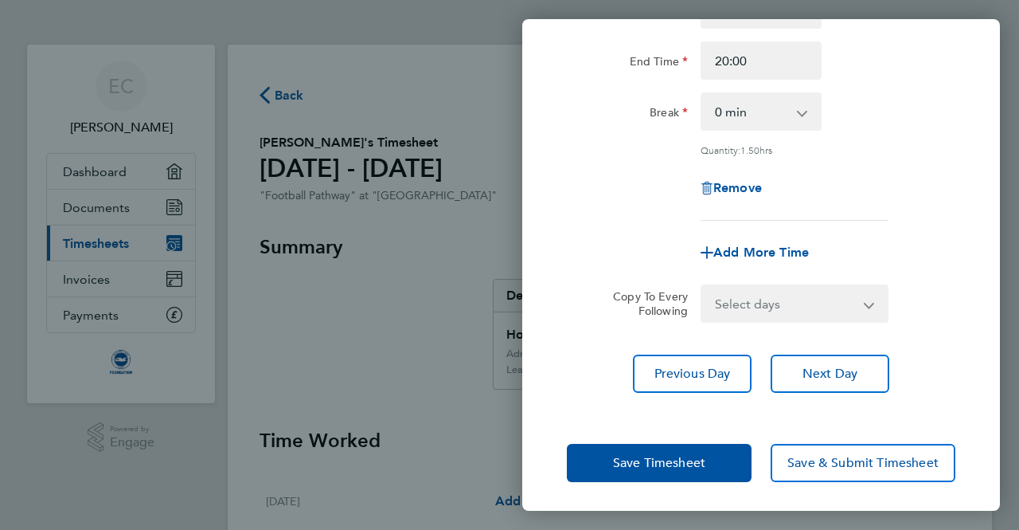
click at [825, 314] on select "Select days Day Weekday (Mon-Fri) Weekend (Sat-Sun) Monday Tuesday Wednesday Th…" at bounding box center [785, 303] width 167 height 35
select select "MO"
click at [702, 286] on select "Select days Day Weekday (Mon-Fri) Weekend (Sat-Sun) Monday Tuesday Wednesday Th…" at bounding box center [785, 303] width 167 height 35
select select "2025-09-30"
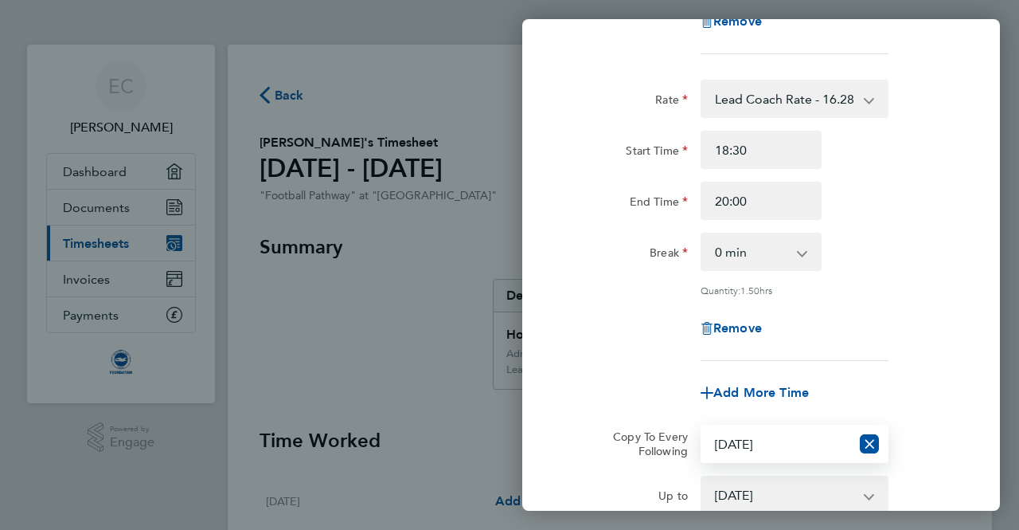
scroll to position [577, 0]
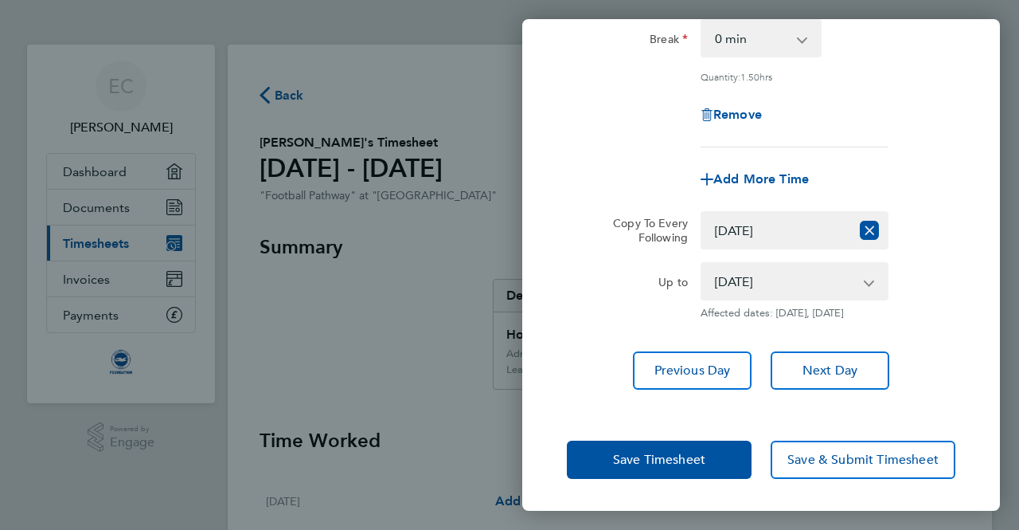
click at [674, 479] on div "Save Timesheet Save & Submit Timesheet" at bounding box center [761, 460] width 478 height 102
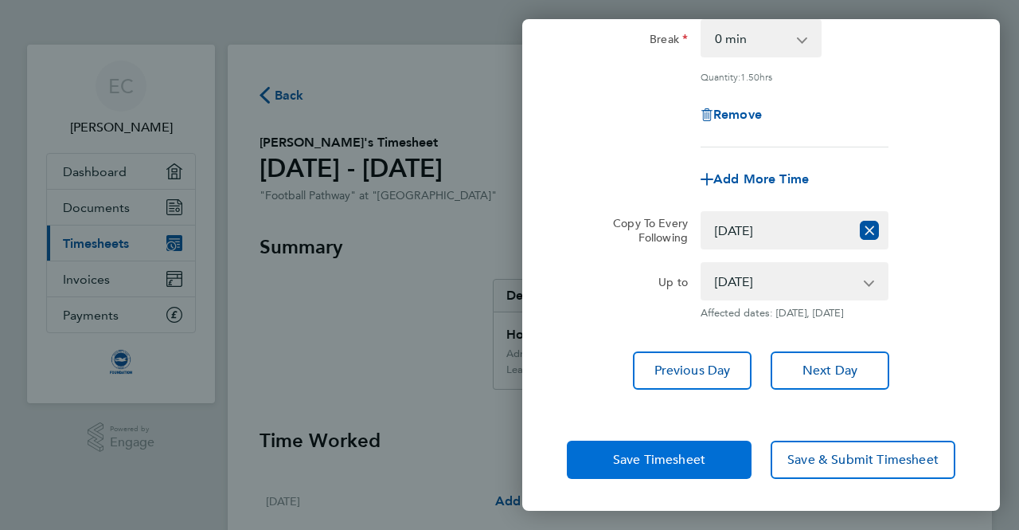
click at [687, 465] on span "Save Timesheet" at bounding box center [659, 460] width 92 height 16
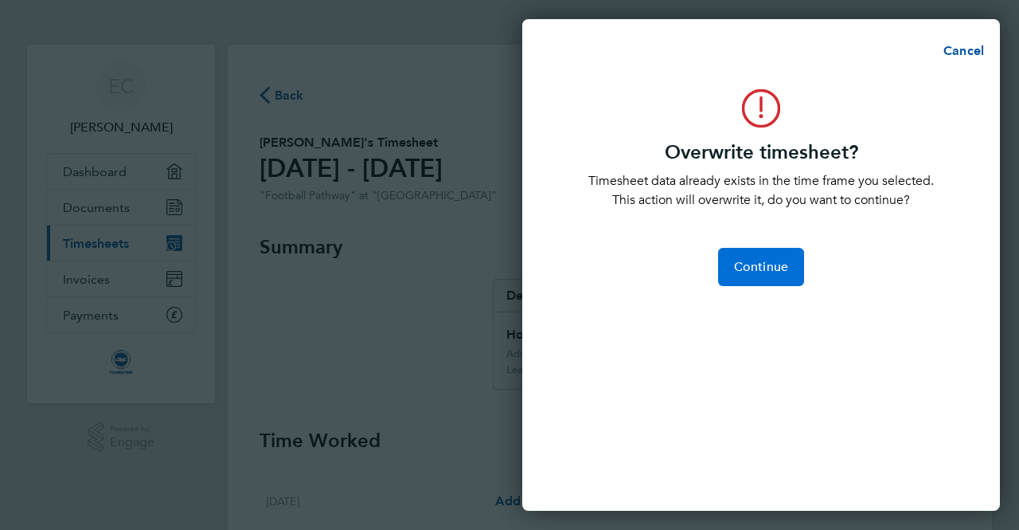
click at [772, 283] on button "Continue" at bounding box center [761, 267] width 86 height 38
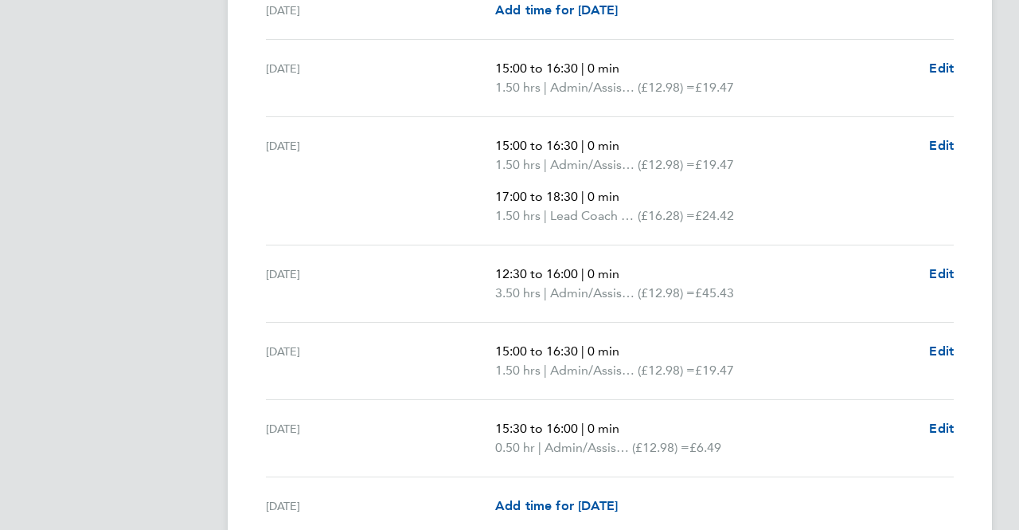
scroll to position [608, 0]
click at [951, 270] on span "Edit" at bounding box center [941, 271] width 25 height 15
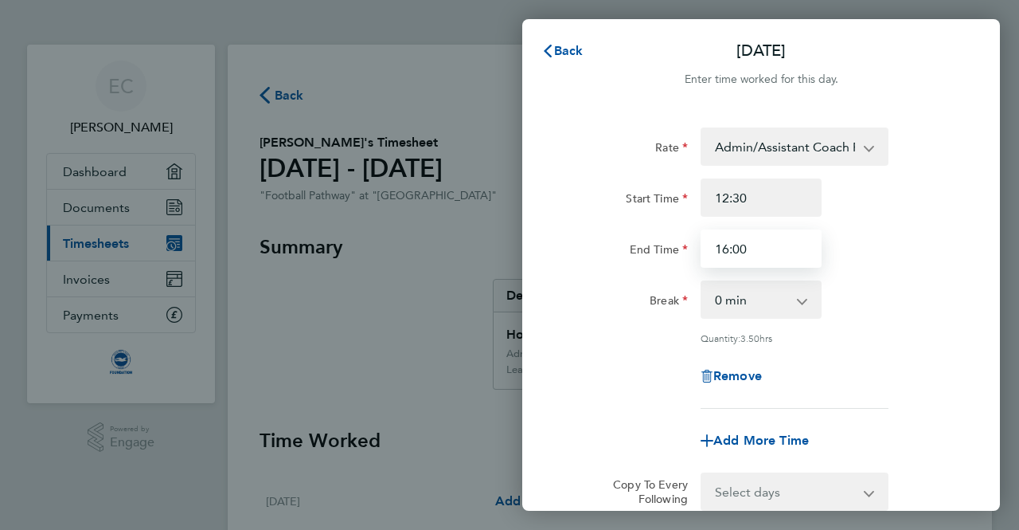
click at [766, 252] on input "16:00" at bounding box center [761, 248] width 121 height 38
click at [727, 249] on input "16:00" at bounding box center [761, 248] width 121 height 38
type input "15:00"
click at [901, 296] on div "Break 0 min 15 min 30 min 45 min 60 min 75 min 90 min" at bounding box center [761, 299] width 401 height 38
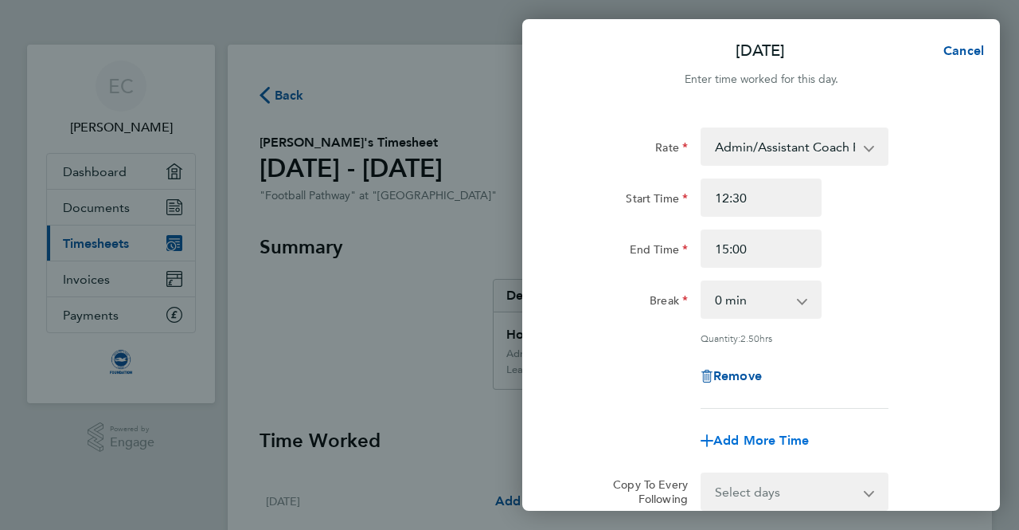
click at [777, 444] on span "Add More Time" at bounding box center [762, 439] width 96 height 15
select select "null"
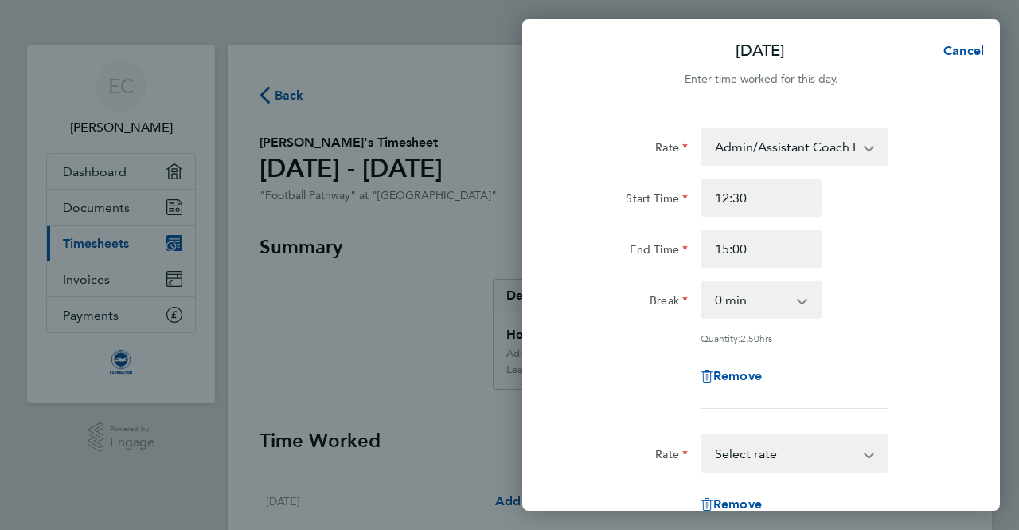
click at [757, 474] on div "Rate Lead Coach Rate - 16.28 Admin/Assistant Coach Rate - 12.98 Select rate Rem…" at bounding box center [761, 485] width 389 height 103
click at [764, 459] on select "Lead Coach Rate - 16.28 Admin/Assistant Coach Rate - 12.98 Select rate" at bounding box center [785, 453] width 166 height 35
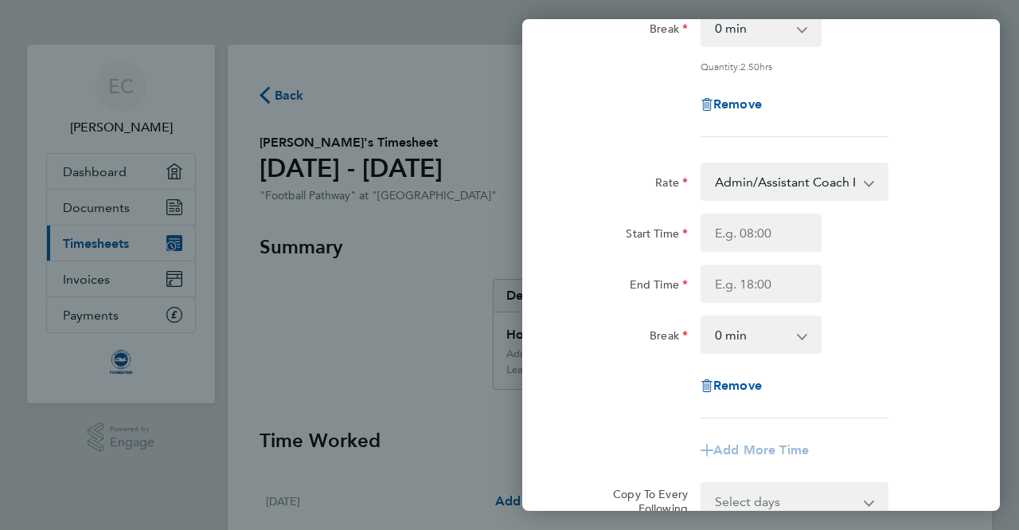
scroll to position [274, 0]
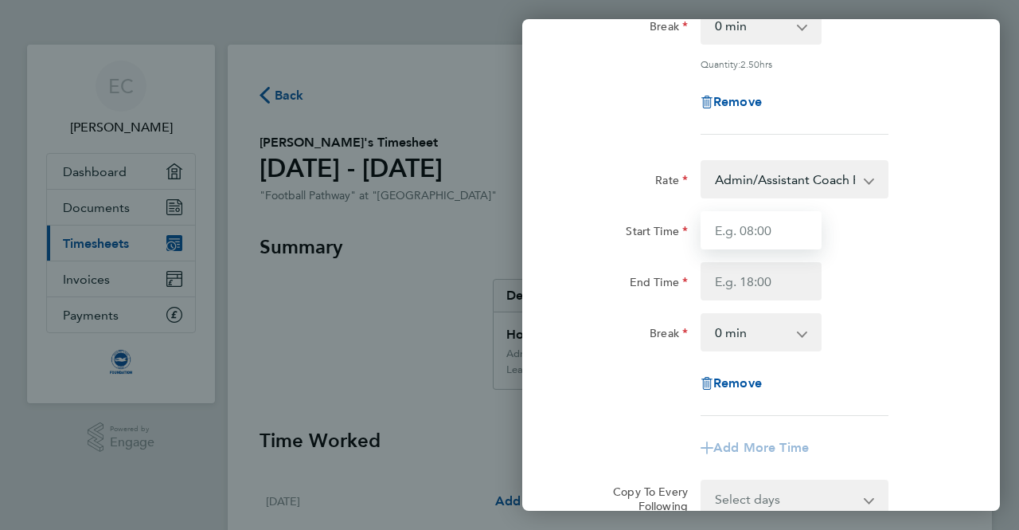
click at [754, 232] on input "Start Time" at bounding box center [761, 230] width 121 height 38
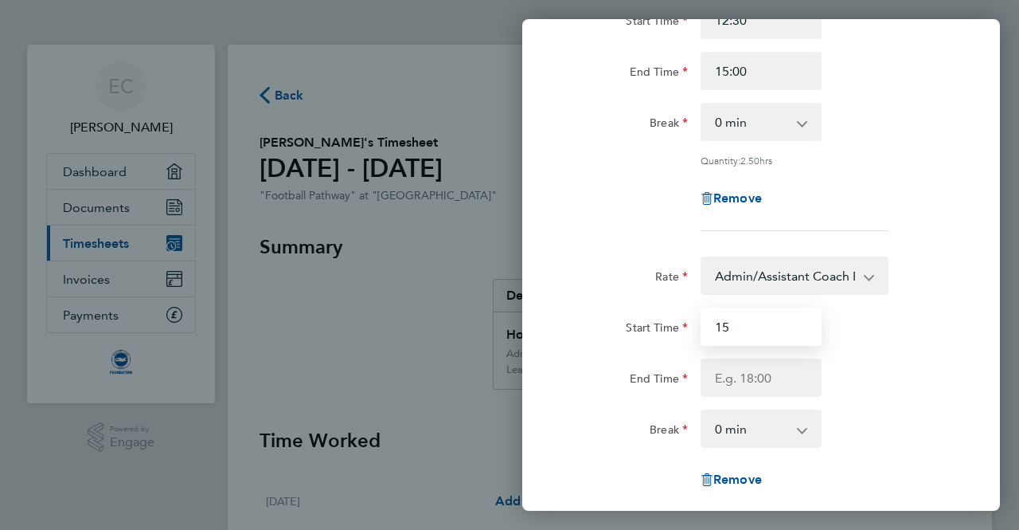
type input "15:00"
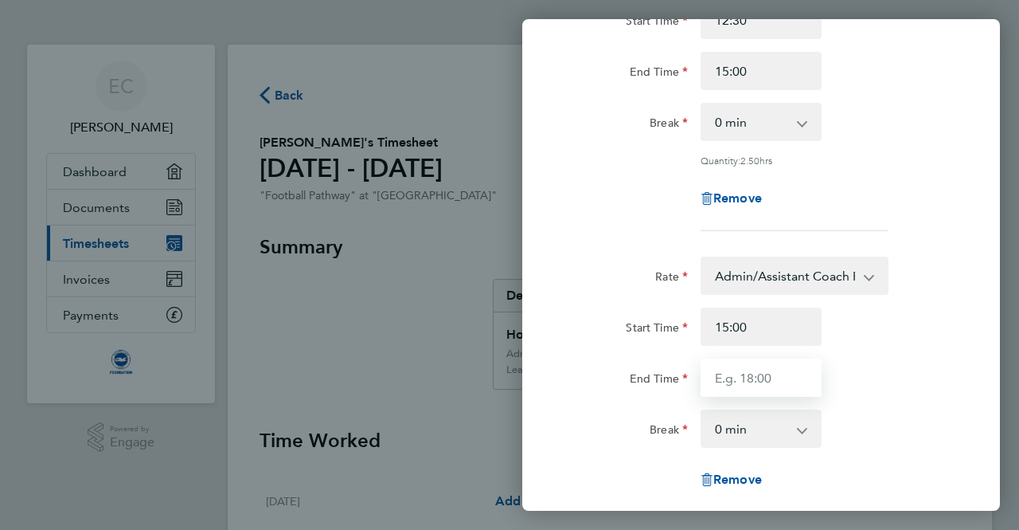
click at [761, 376] on input "End Time" at bounding box center [761, 377] width 121 height 38
type input "16:30"
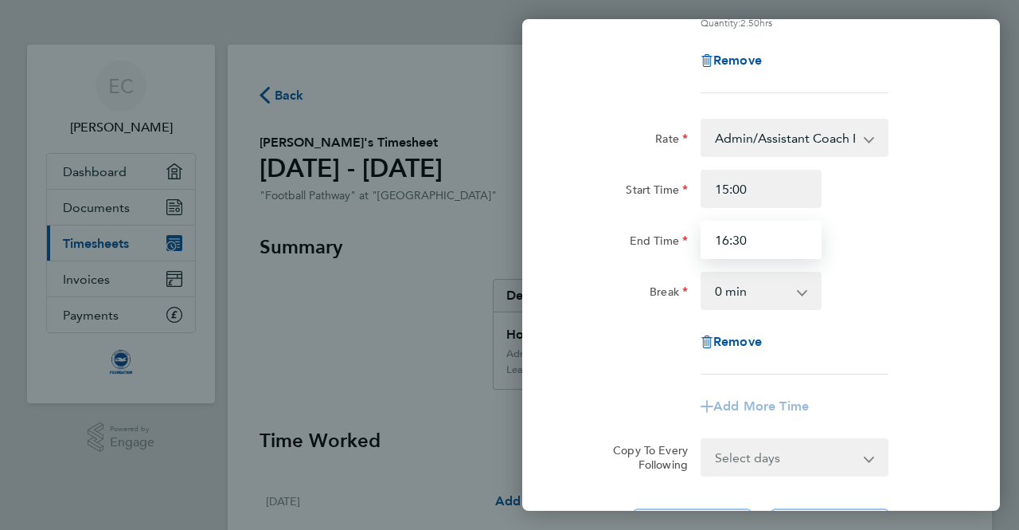
scroll to position [470, 0]
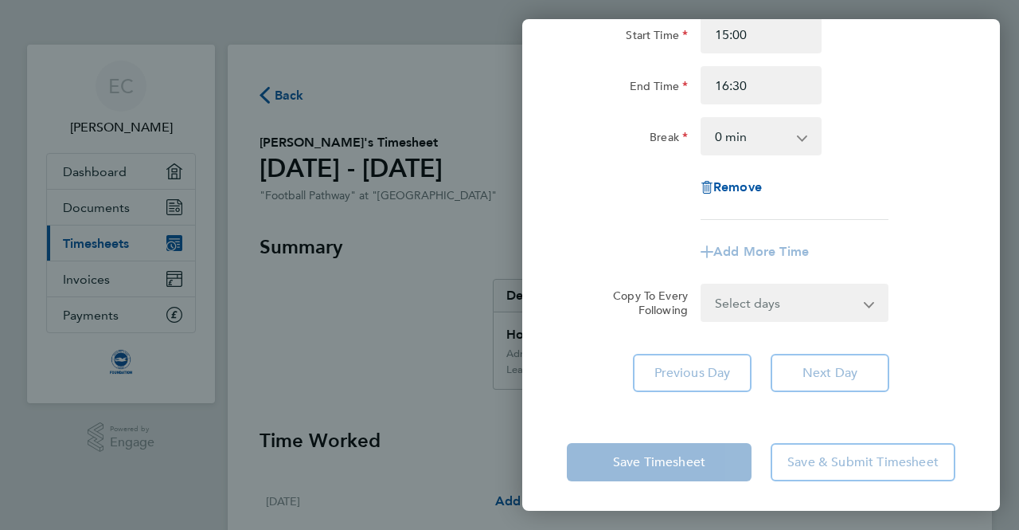
click at [875, 211] on div "Rate Admin/Assistant Coach Rate - 12.98 Lead Coach Rate - 16.28 Start Time 15:0…" at bounding box center [761, 92] width 389 height 256
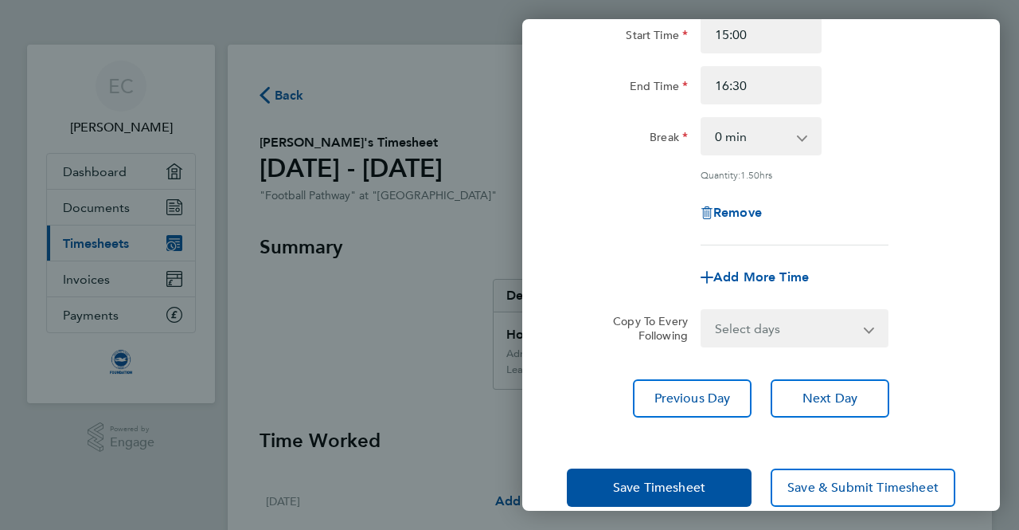
click at [796, 324] on select "Select days Day Weekday (Mon-Fri) Weekend (Sat-Sun) Monday Tuesday Wednesday Th…" at bounding box center [785, 328] width 167 height 35
select select "WED"
click at [702, 311] on select "Select days Day Weekday (Mon-Fri) Weekend (Sat-Sun) Monday Tuesday Wednesday Th…" at bounding box center [785, 328] width 167 height 35
select select "2025-09-30"
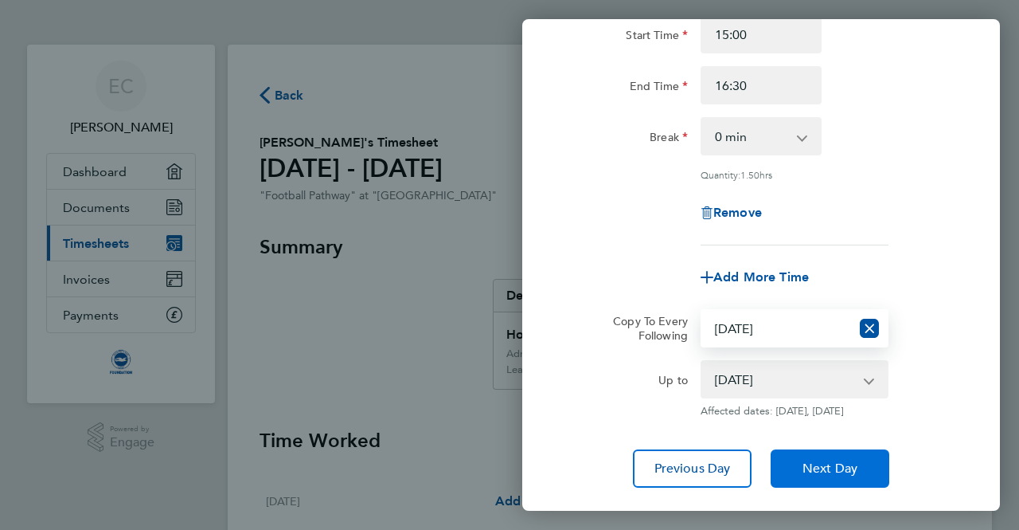
click at [803, 476] on span "Next Day" at bounding box center [830, 468] width 55 height 16
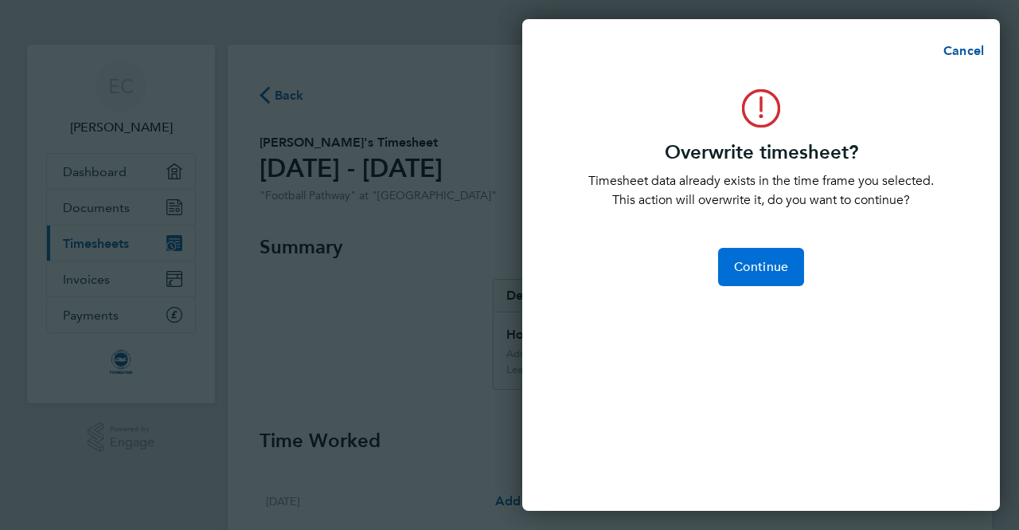
click at [757, 273] on span "Continue" at bounding box center [761, 267] width 54 height 16
select select "0: null"
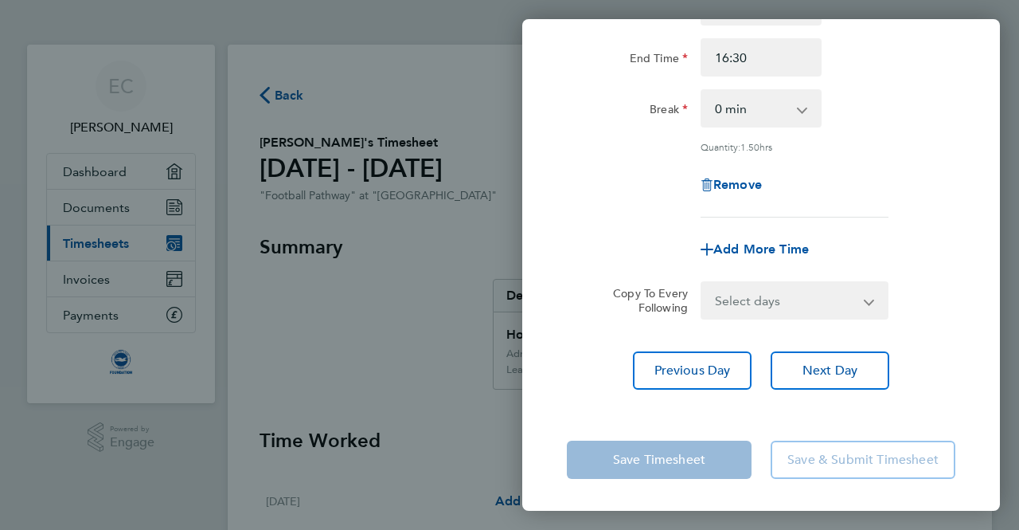
scroll to position [190, 0]
click at [440, 272] on div "Back Thu 11 Sep Enter time worked for this day. Rate Admin/Assistant Coach Rate…" at bounding box center [509, 265] width 1019 height 530
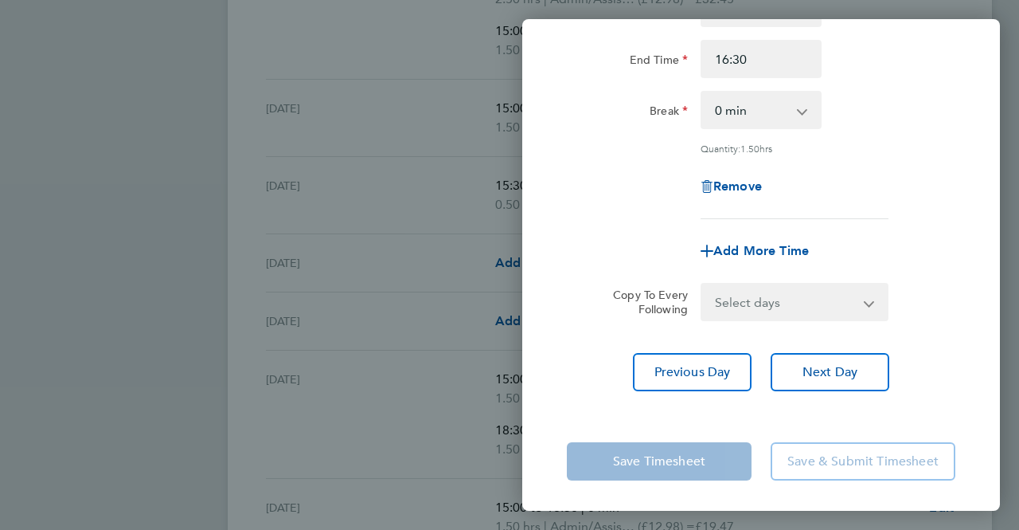
scroll to position [0, 0]
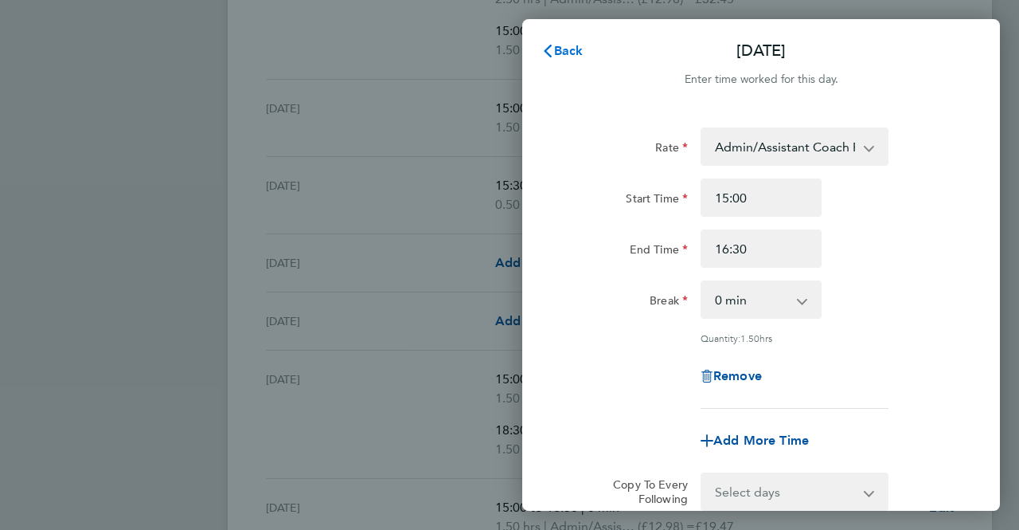
click at [548, 49] on icon "button" at bounding box center [548, 51] width 8 height 13
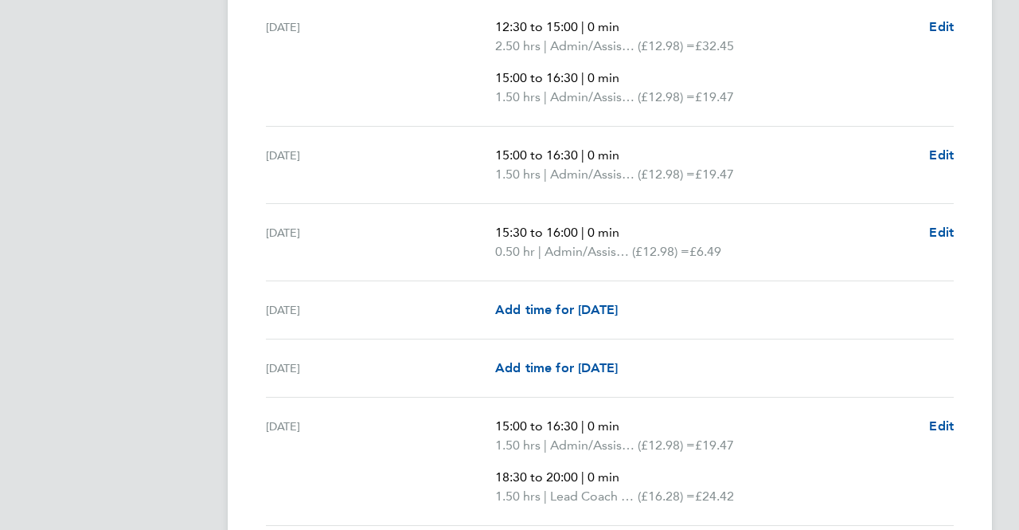
scroll to position [857, 0]
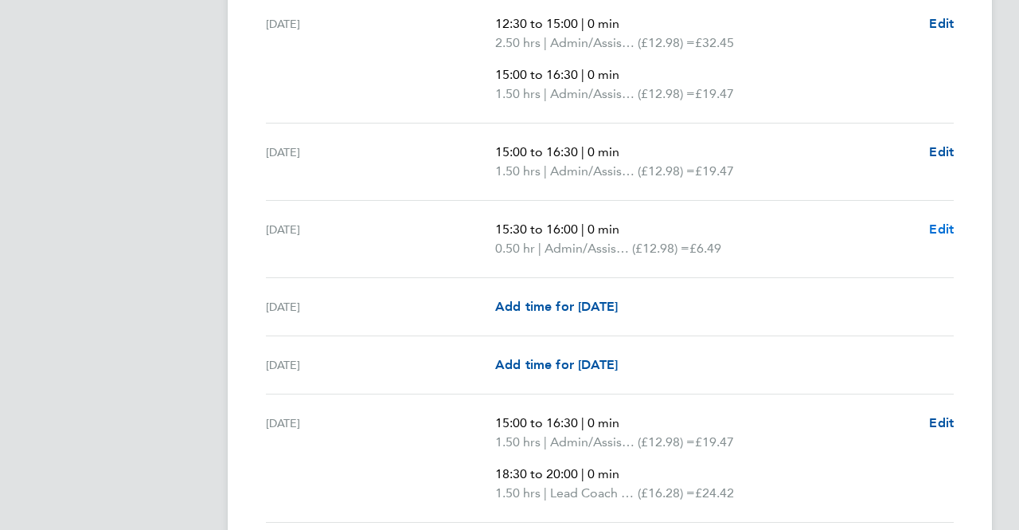
click at [933, 233] on span "Edit" at bounding box center [941, 228] width 25 height 15
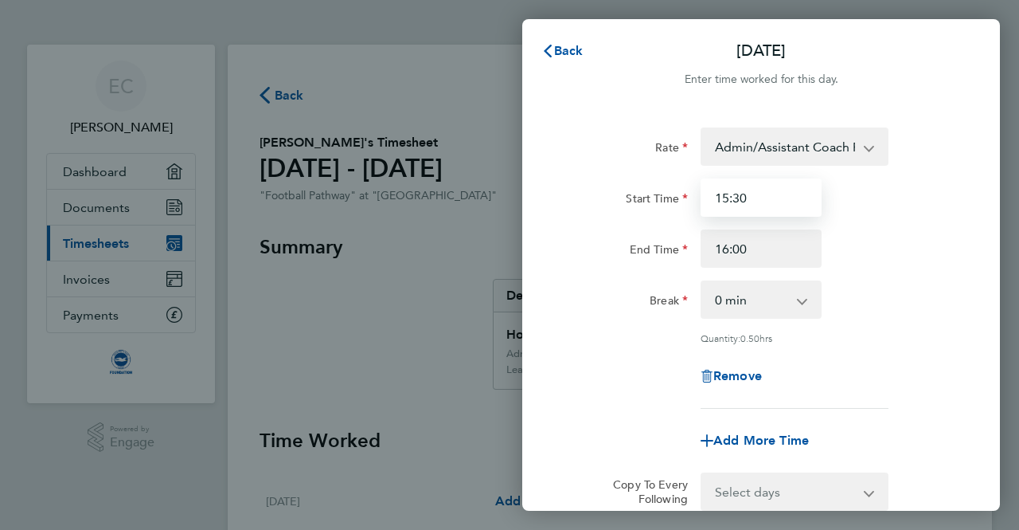
click at [761, 201] on input "15:30" at bounding box center [761, 197] width 121 height 38
type input "15:00"
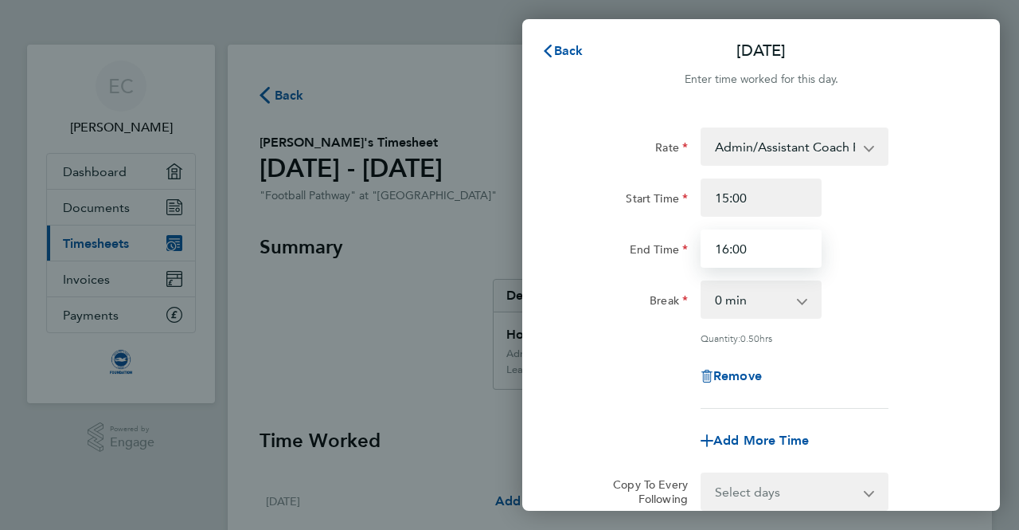
click at [734, 252] on input "16:00" at bounding box center [761, 248] width 121 height 38
click at [740, 252] on input "16:00" at bounding box center [761, 248] width 121 height 38
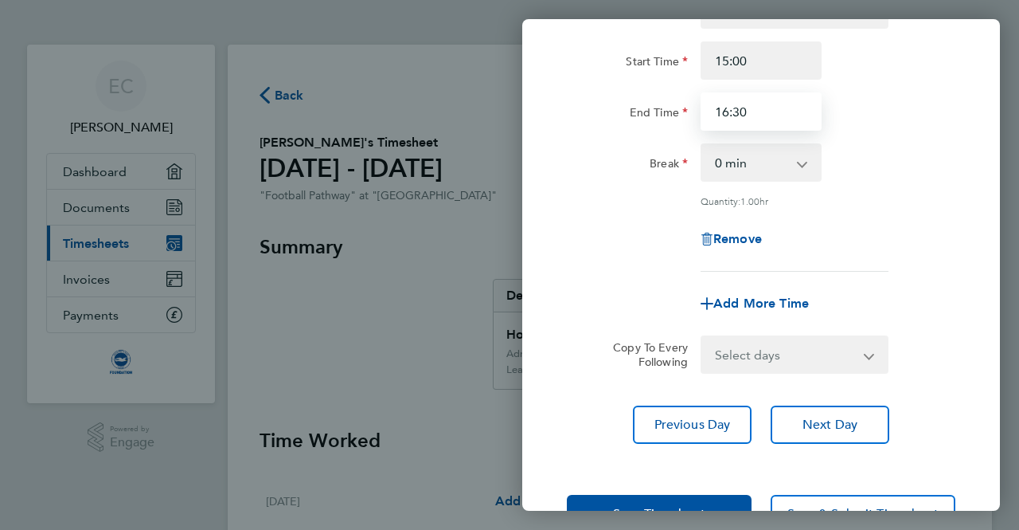
scroll to position [190, 0]
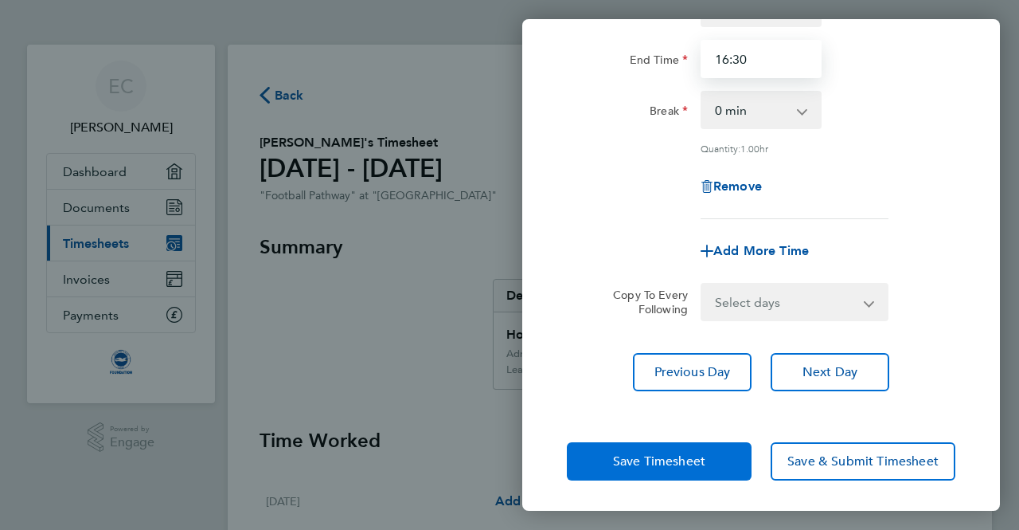
type input "16:30"
click at [731, 461] on button "Save Timesheet" at bounding box center [659, 461] width 185 height 38
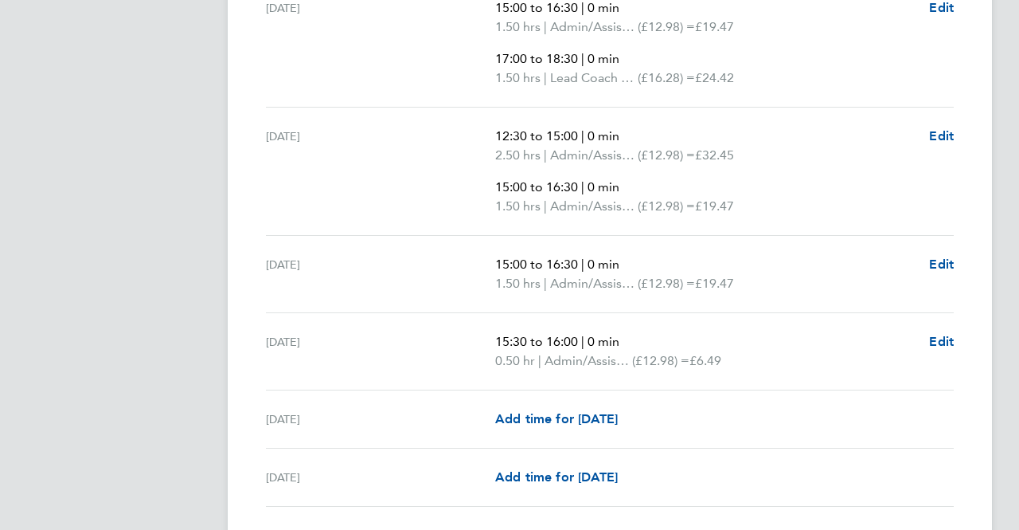
scroll to position [1402, 0]
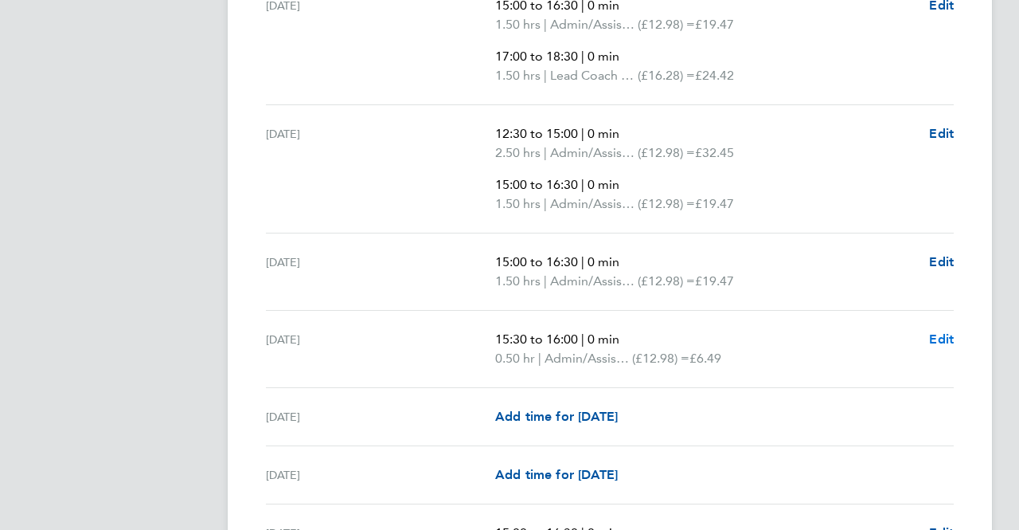
click at [944, 336] on span "Edit" at bounding box center [941, 338] width 25 height 15
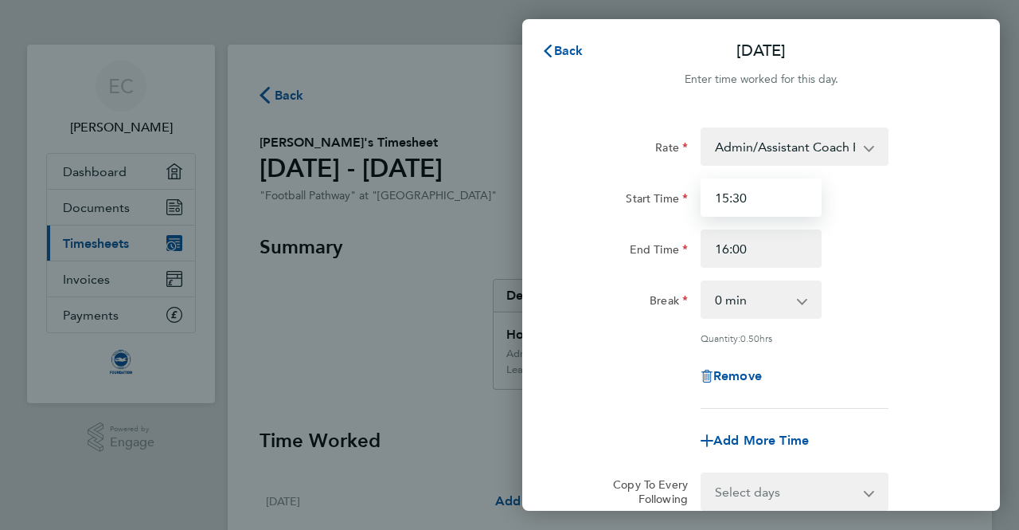
click at [741, 194] on input "15:30" at bounding box center [761, 197] width 121 height 38
type input "15:00"
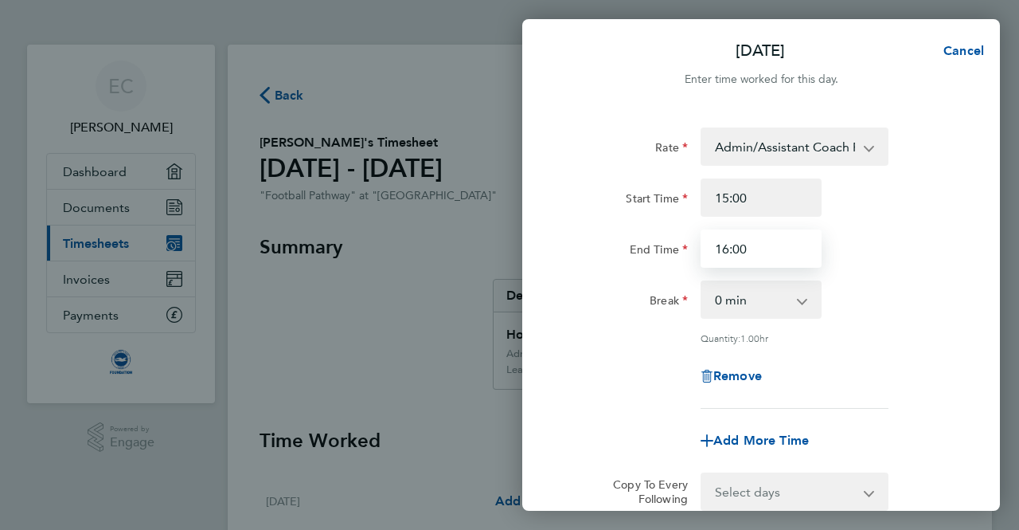
click at [738, 255] on input "16:00" at bounding box center [761, 248] width 121 height 38
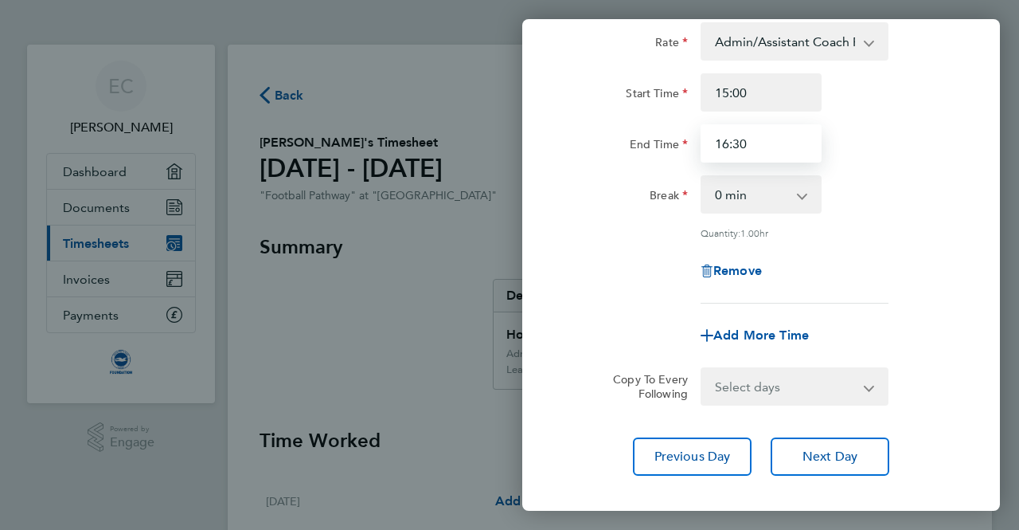
scroll to position [190, 0]
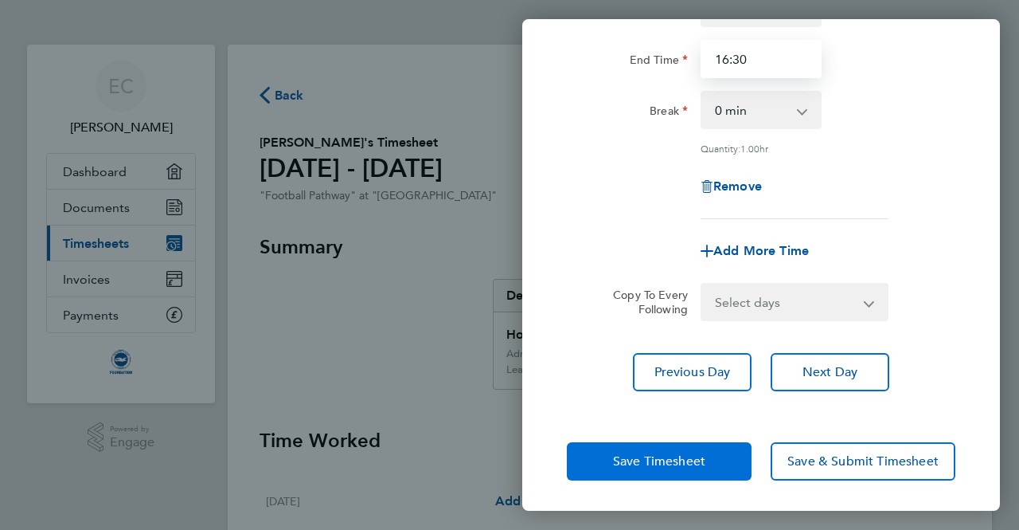
type input "16:30"
click at [707, 461] on button "Save Timesheet" at bounding box center [659, 461] width 185 height 38
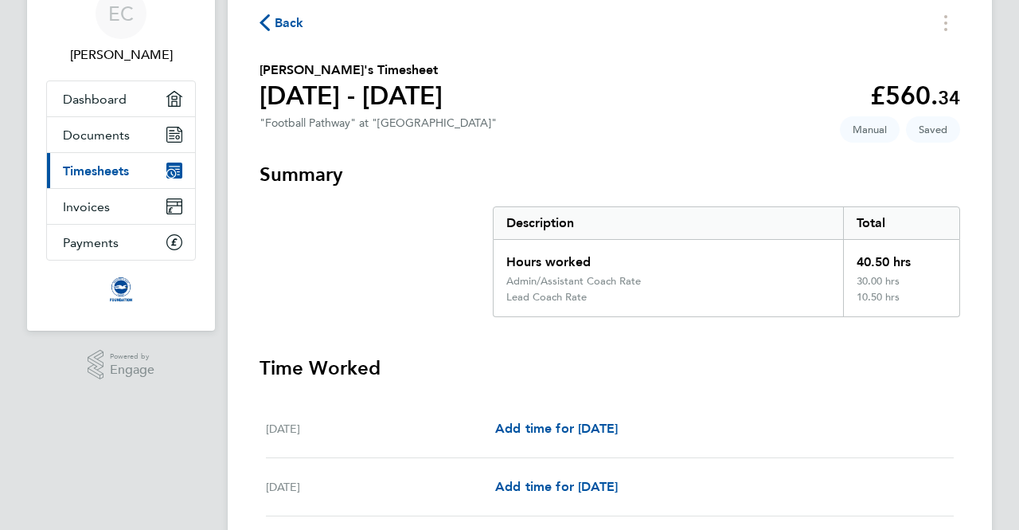
scroll to position [74, 0]
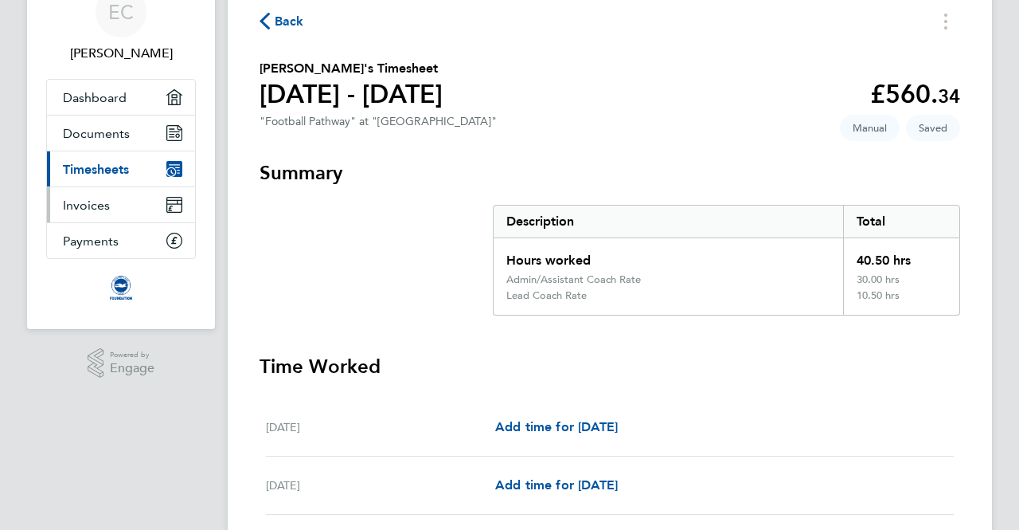
click at [149, 201] on link "Invoices" at bounding box center [121, 204] width 148 height 35
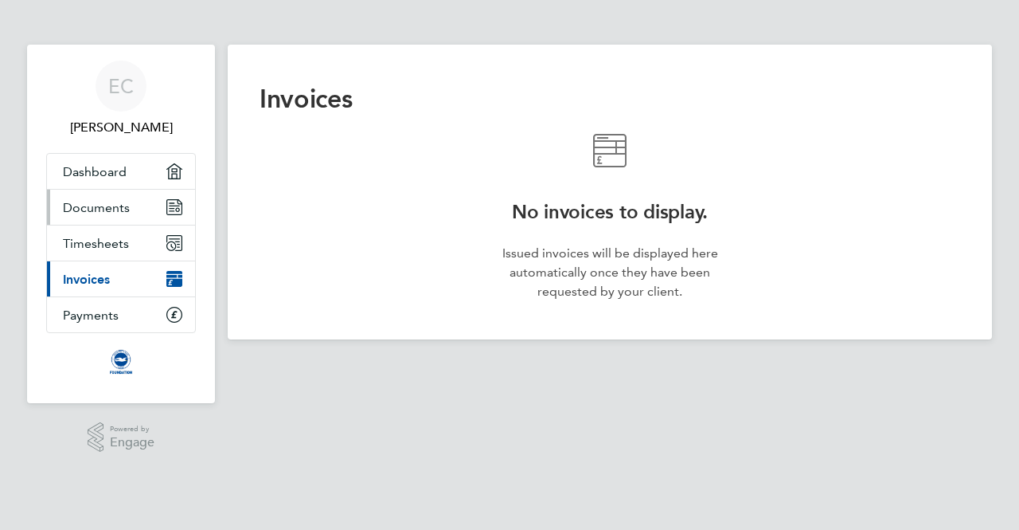
click at [129, 205] on link "Documents" at bounding box center [121, 207] width 148 height 35
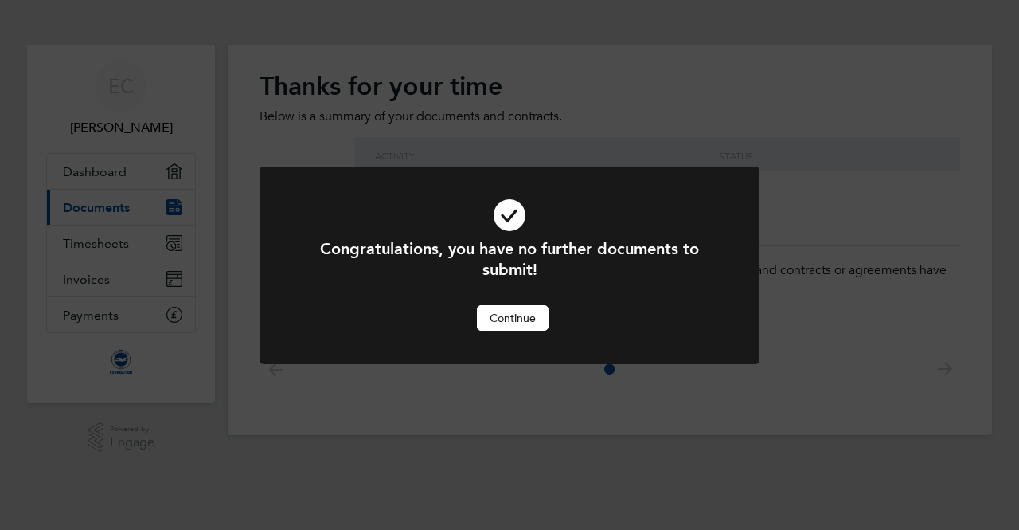
click at [521, 326] on button "Continue" at bounding box center [513, 317] width 72 height 25
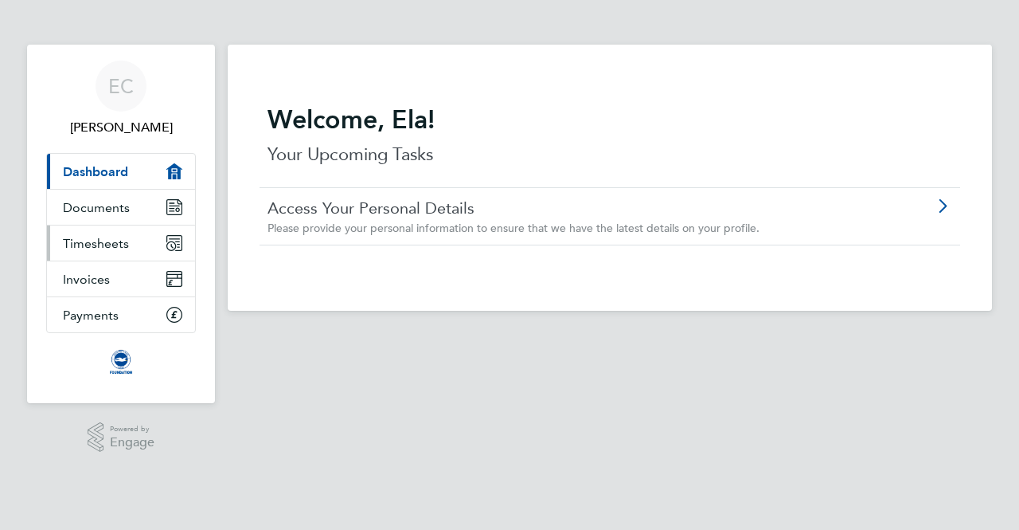
click at [163, 259] on link "Timesheets" at bounding box center [121, 242] width 148 height 35
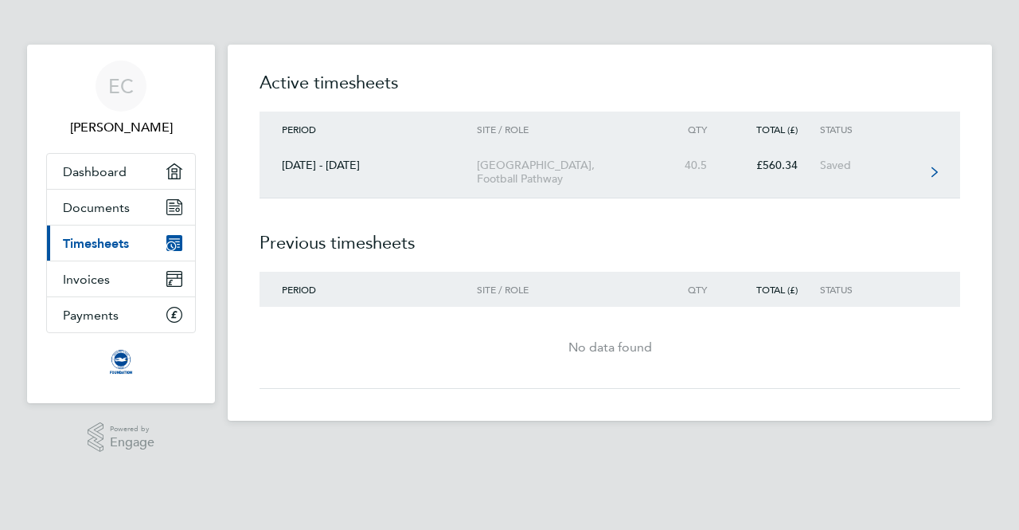
click at [613, 174] on div "American Express Community Stadium, Football Pathway" at bounding box center [568, 171] width 182 height 27
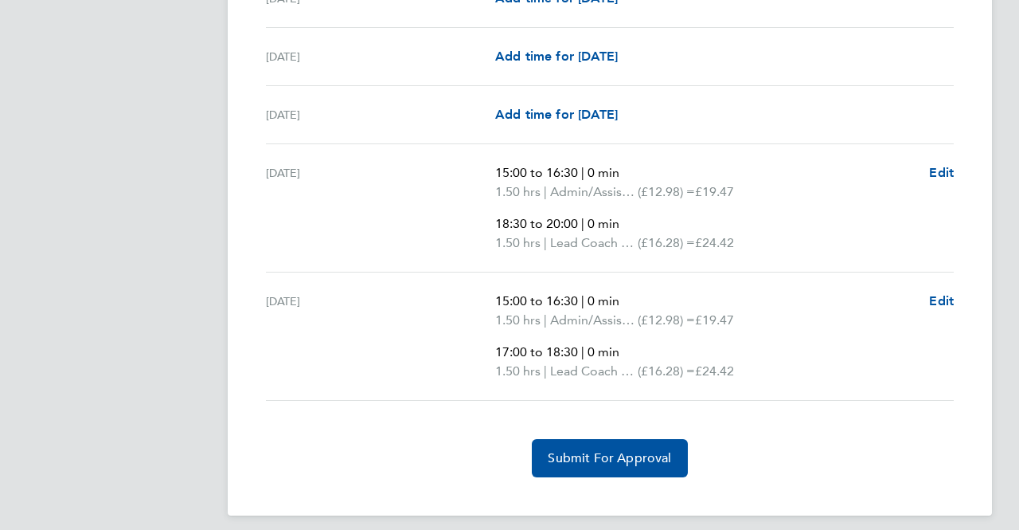
scroll to position [2383, 0]
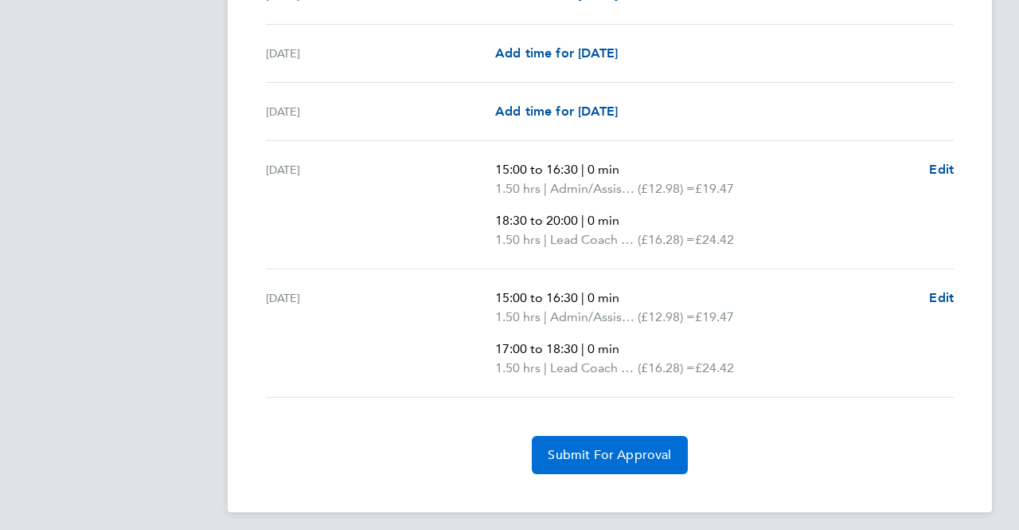
click at [607, 447] on span "Submit For Approval" at bounding box center [609, 455] width 123 height 16
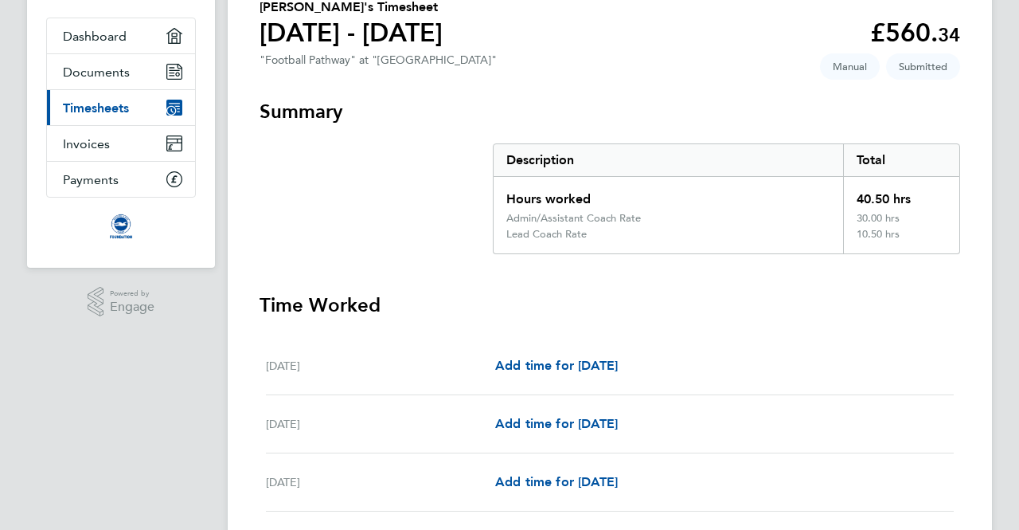
scroll to position [0, 0]
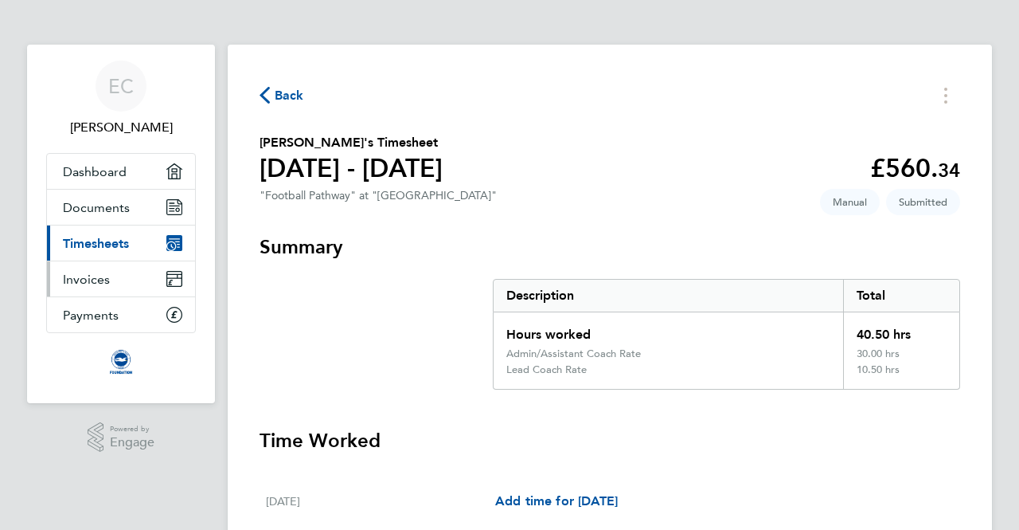
click at [108, 272] on span "Invoices" at bounding box center [86, 279] width 47 height 15
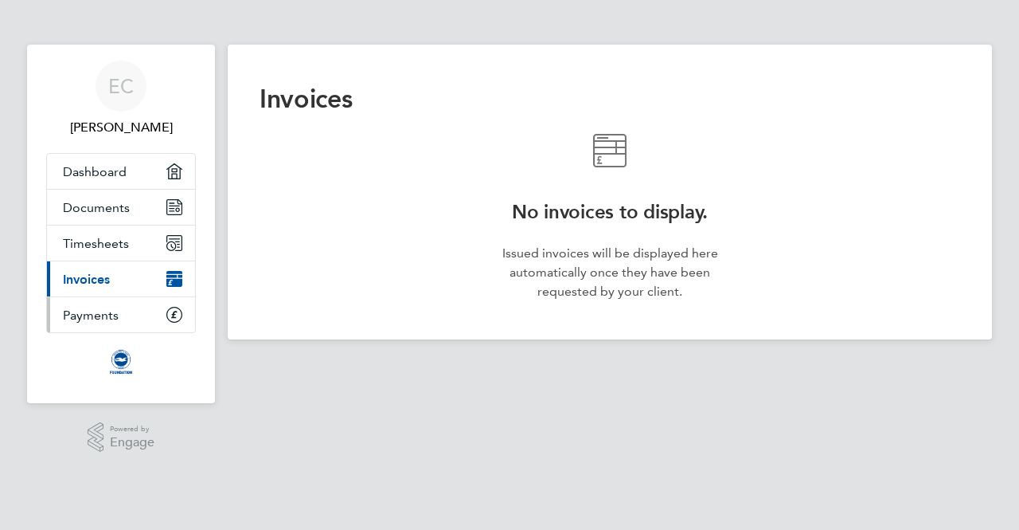
click at [106, 308] on span "Payments" at bounding box center [91, 314] width 56 height 15
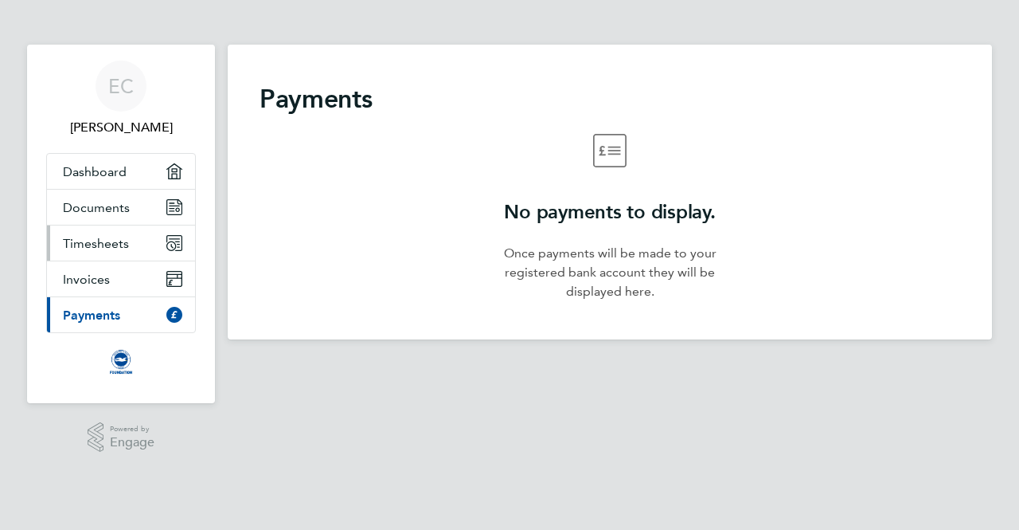
click at [131, 238] on link "Timesheets" at bounding box center [121, 242] width 148 height 35
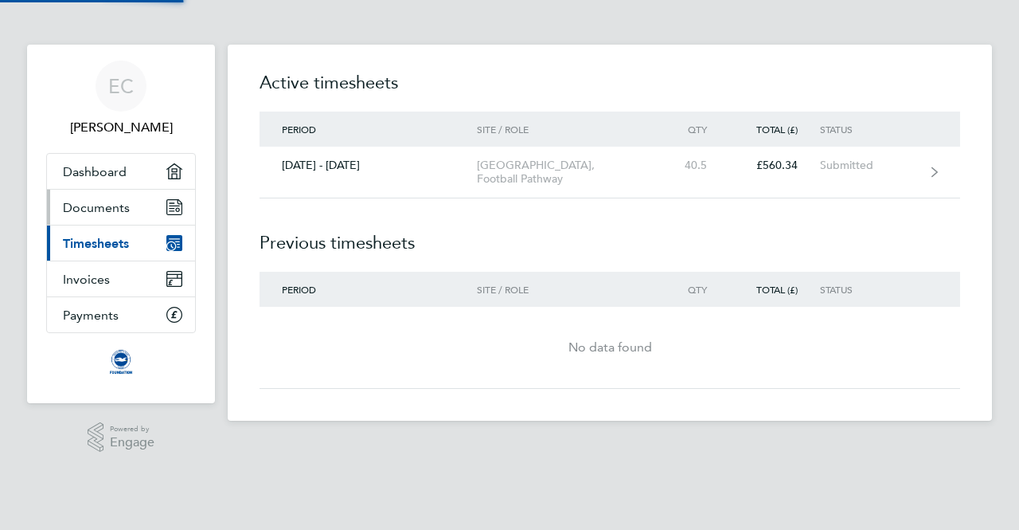
click at [139, 205] on link "Documents" at bounding box center [121, 207] width 148 height 35
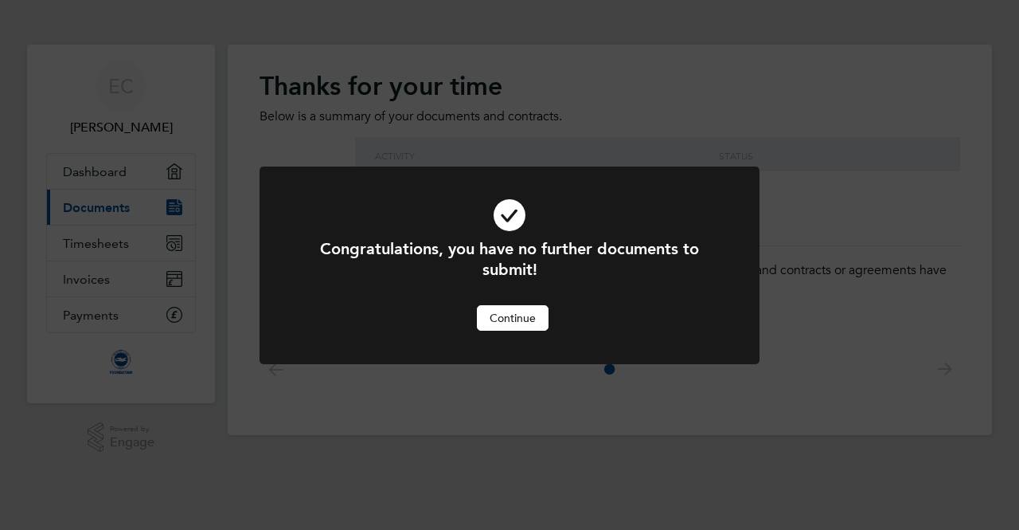
click at [518, 312] on button "Continue" at bounding box center [513, 317] width 72 height 25
